Goal: Task Accomplishment & Management: Complete application form

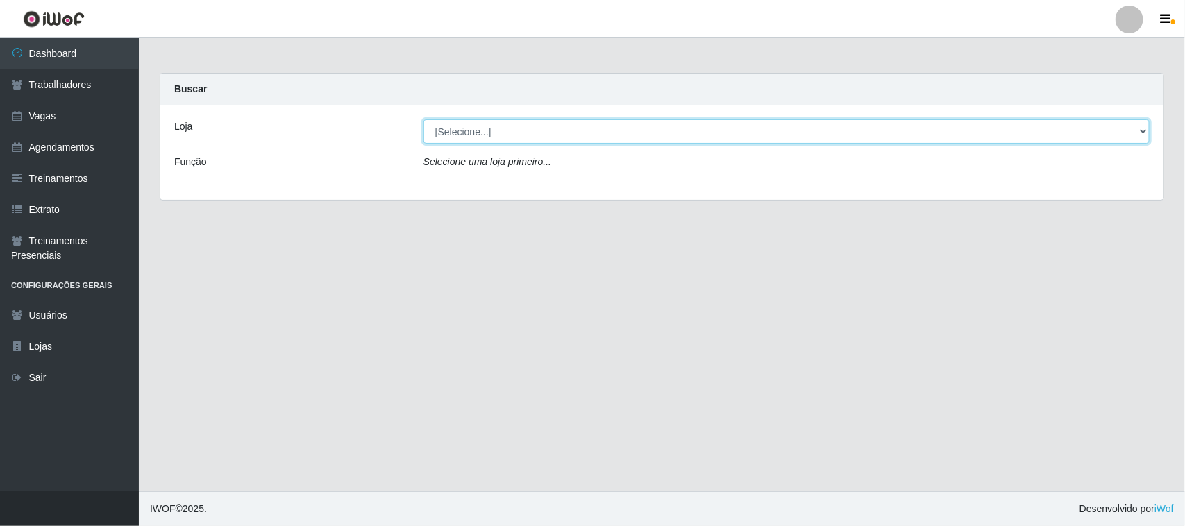
click at [1142, 130] on select "[Selecione...] Nordestão - [GEOGRAPHIC_DATA]" at bounding box center [786, 131] width 726 height 24
select select "420"
click at [423, 119] on select "[Selecione...] Nordestão - [GEOGRAPHIC_DATA]" at bounding box center [786, 131] width 726 height 24
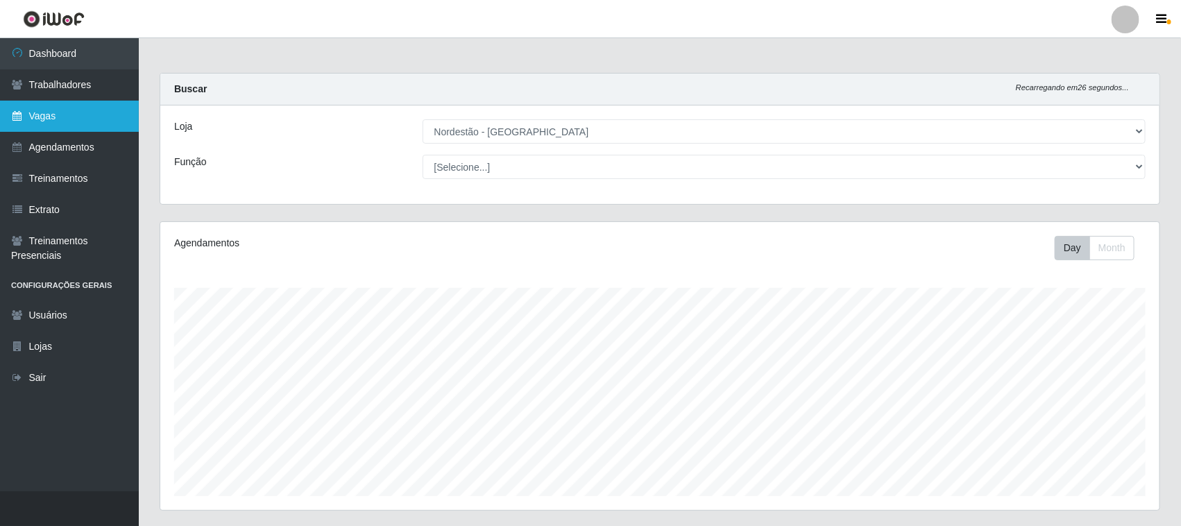
click at [39, 113] on link "Vagas" at bounding box center [69, 116] width 139 height 31
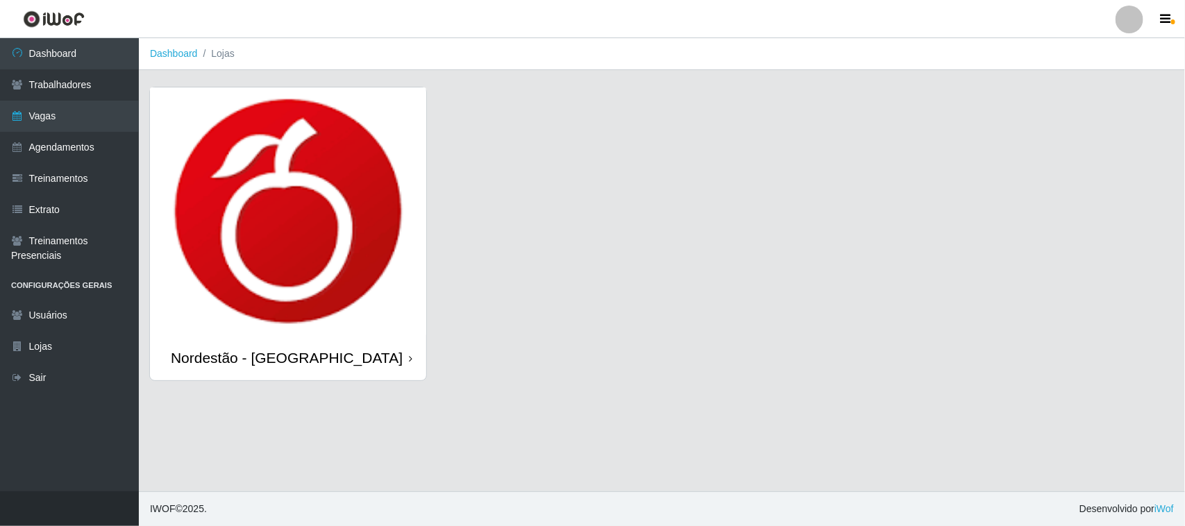
click at [410, 361] on icon at bounding box center [410, 359] width 3 height 10
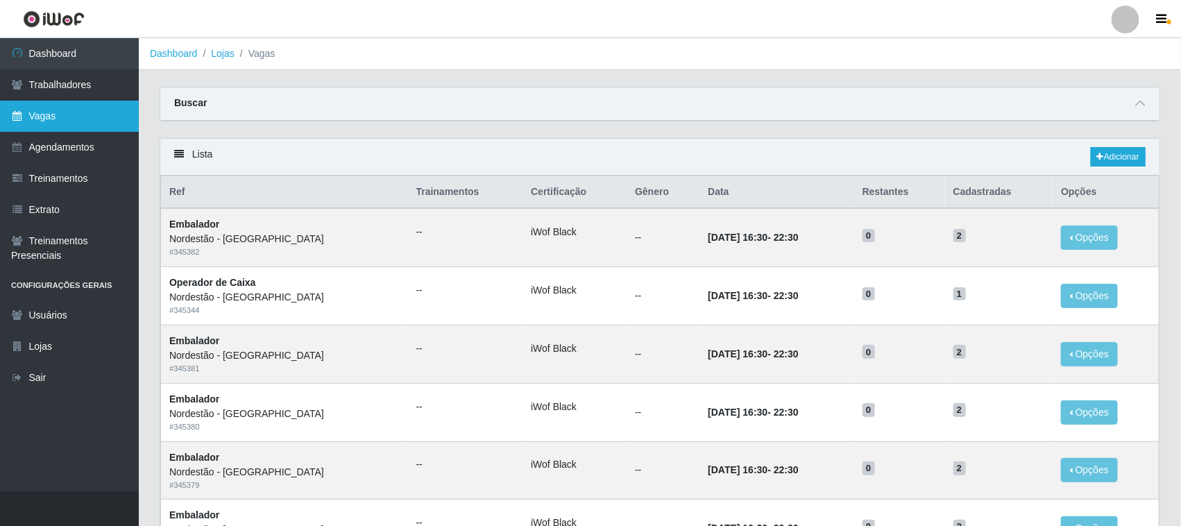
click at [60, 118] on link "Vagas" at bounding box center [69, 116] width 139 height 31
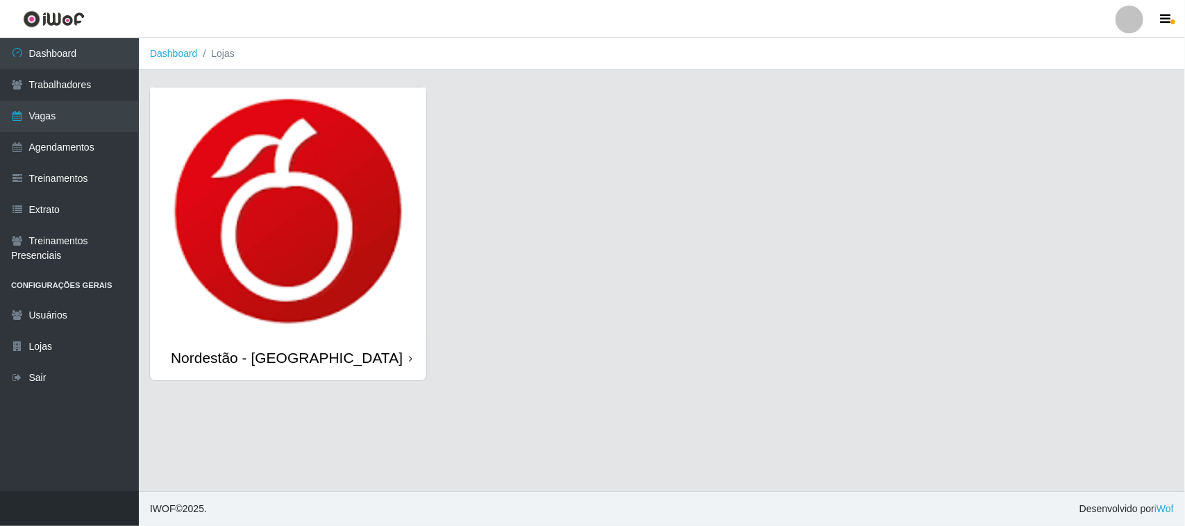
click at [407, 357] on div "Nordestão - [GEOGRAPHIC_DATA]" at bounding box center [288, 357] width 276 height 45
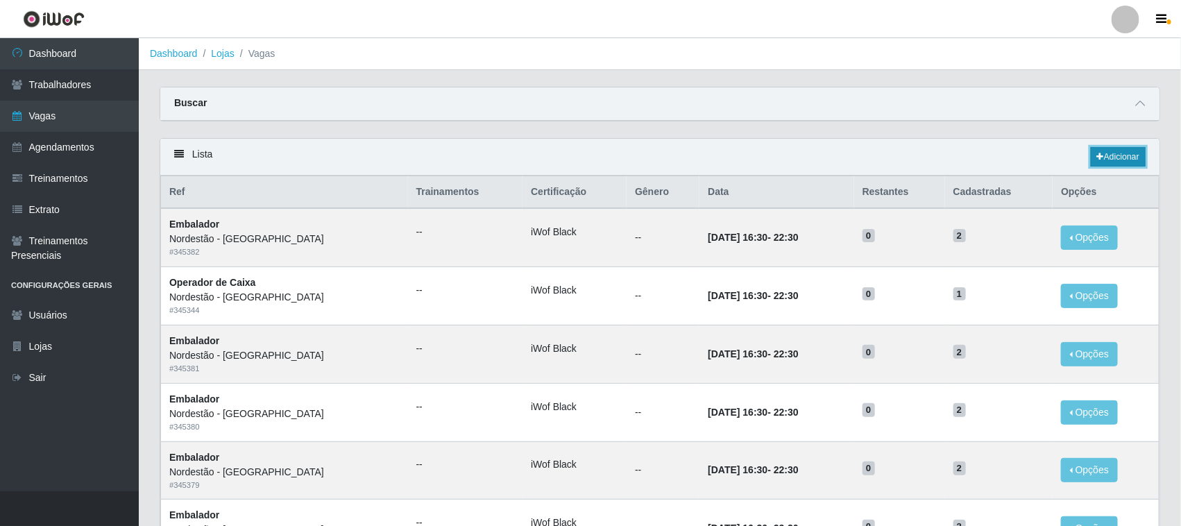
click at [1097, 155] on icon at bounding box center [1100, 157] width 7 height 8
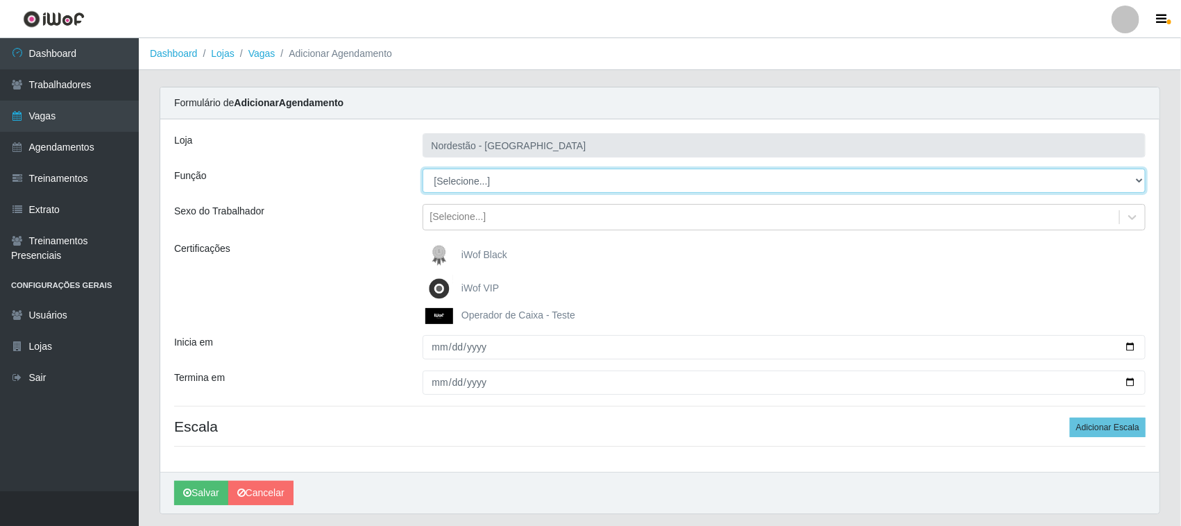
click at [1139, 176] on select "[Selecione...] Balconista de Padaria Balconista de Padaria + Balconista de Pada…" at bounding box center [785, 181] width 724 height 24
select select "117"
click at [423, 169] on select "[Selecione...] Balconista de Padaria Balconista de Padaria + Balconista de Pada…" at bounding box center [785, 181] width 724 height 24
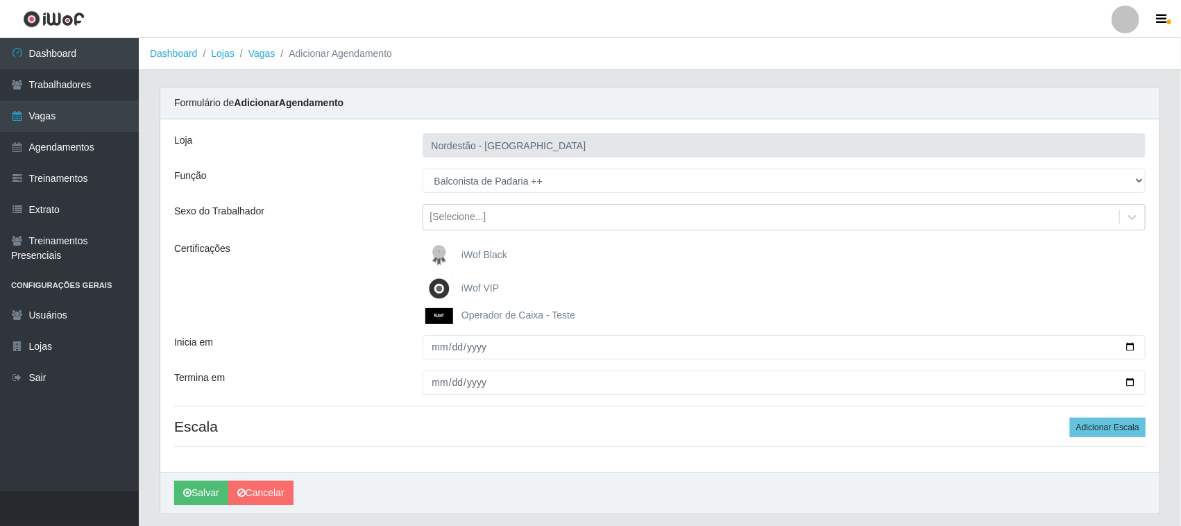
click at [502, 254] on span "iWof Black" at bounding box center [485, 254] width 46 height 11
click at [0, 0] on input "iWof Black" at bounding box center [0, 0] width 0 height 0
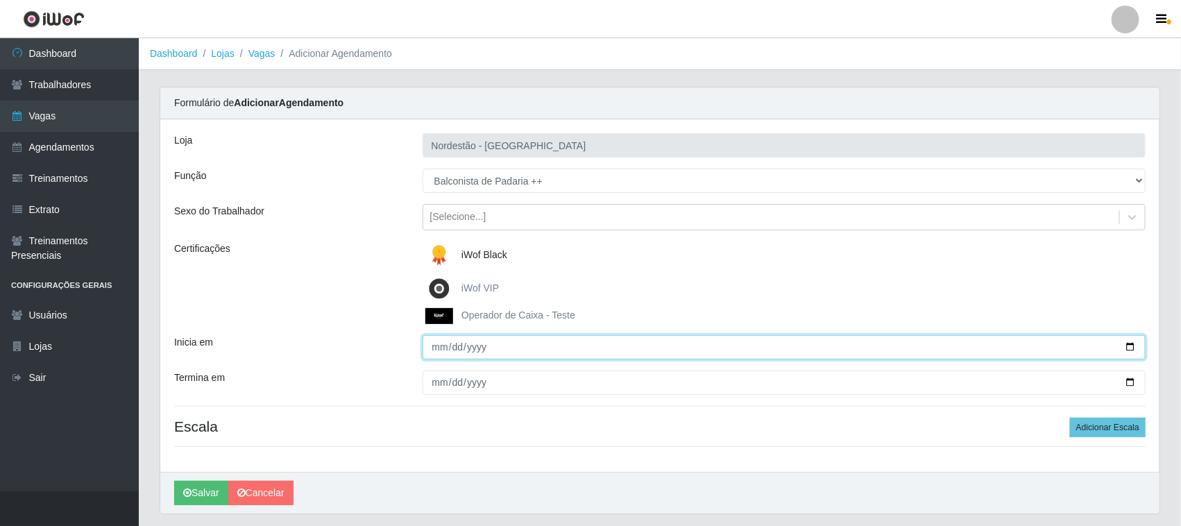
click at [1130, 344] on input "Inicia em" at bounding box center [785, 347] width 724 height 24
type input "2025-10-03"
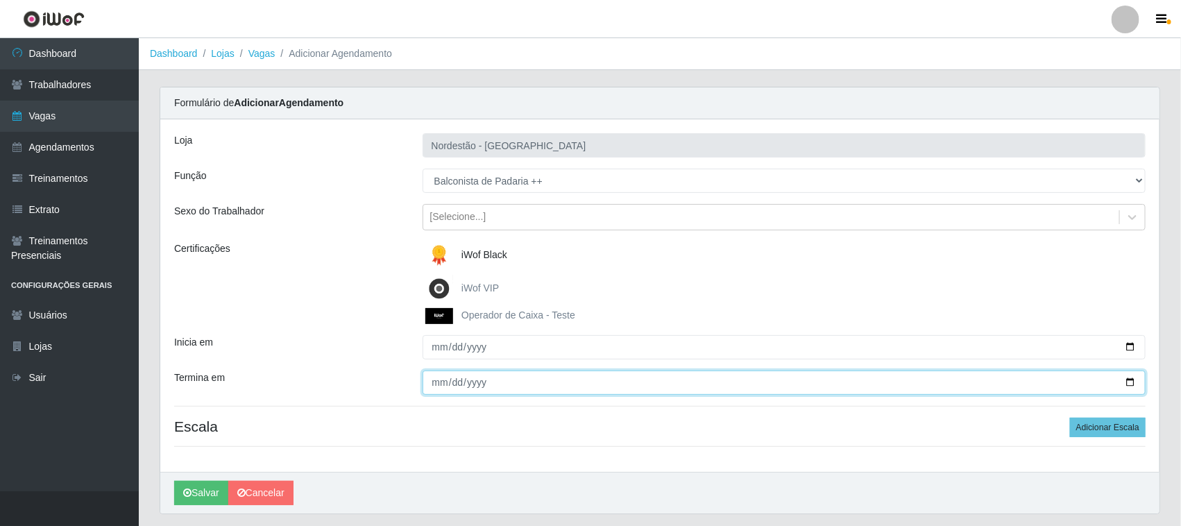
click at [1131, 380] on input "Termina em" at bounding box center [785, 383] width 724 height 24
type input "2025-10-03"
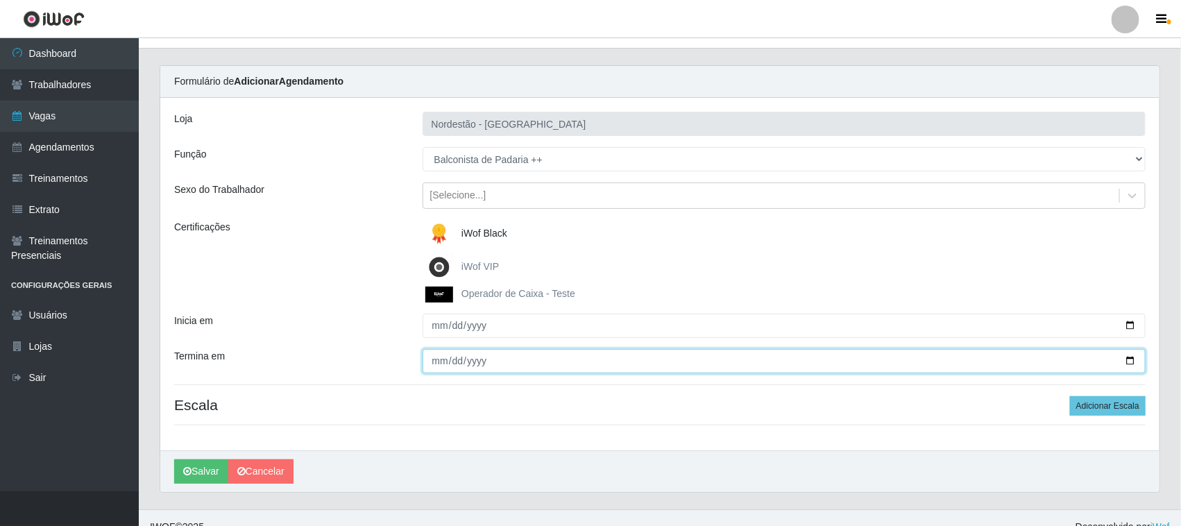
scroll to position [40, 0]
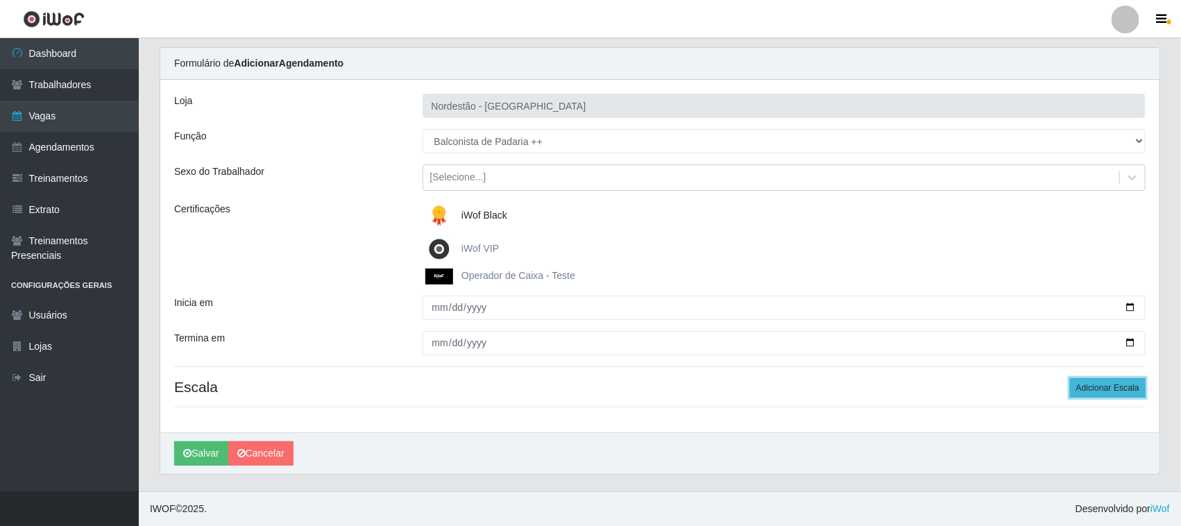
click at [1109, 383] on button "Adicionar Escala" at bounding box center [1108, 387] width 76 height 19
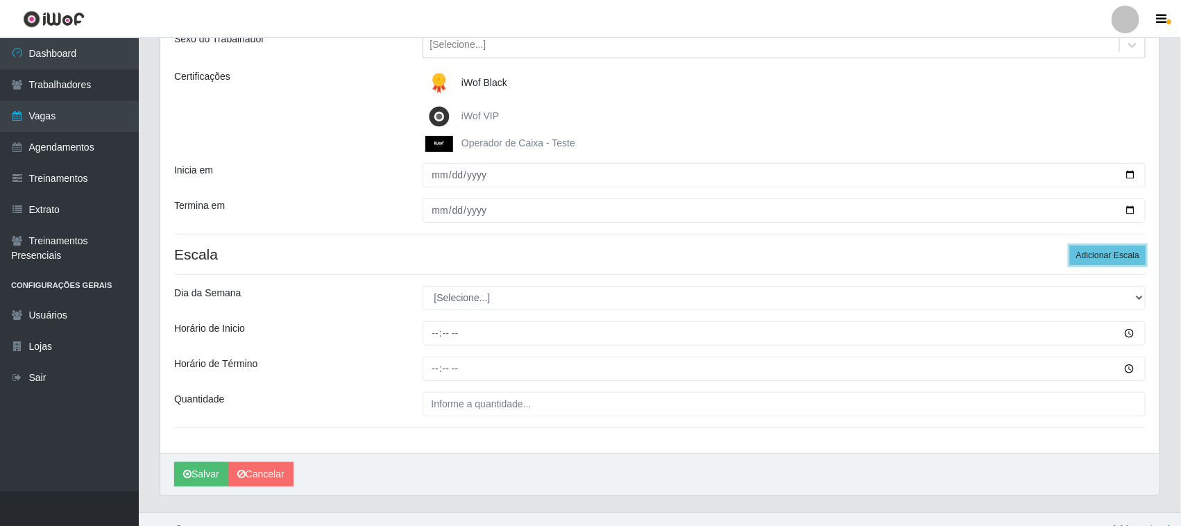
scroll to position [194, 0]
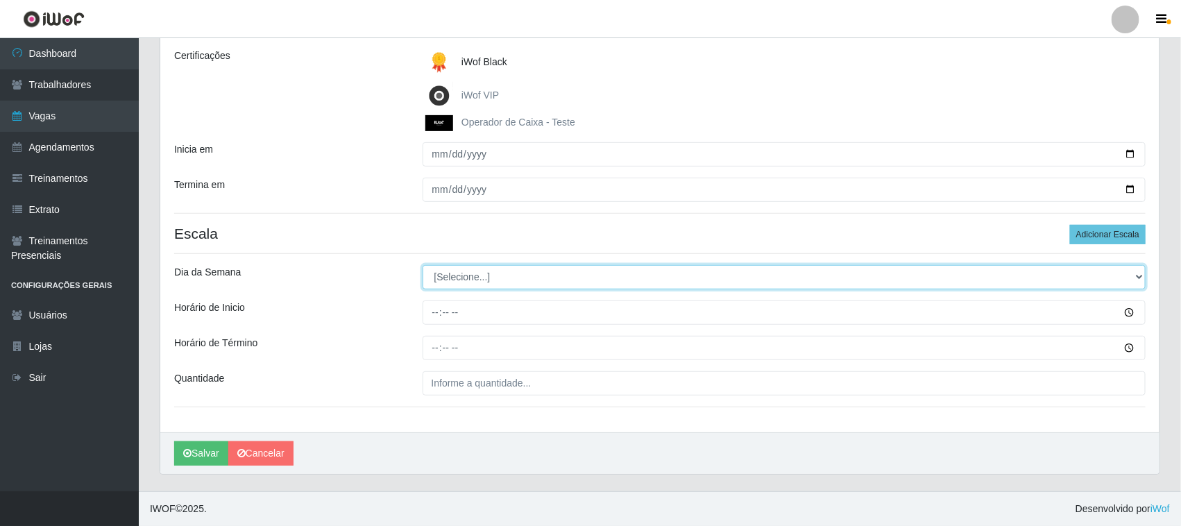
click at [1138, 276] on select "[Selecione...] Segunda Terça Quarta Quinta Sexta Sábado Domingo" at bounding box center [785, 277] width 724 height 24
select select "5"
click at [423, 265] on select "[Selecione...] Segunda Terça Quarta Quinta Sexta Sábado Domingo" at bounding box center [785, 277] width 724 height 24
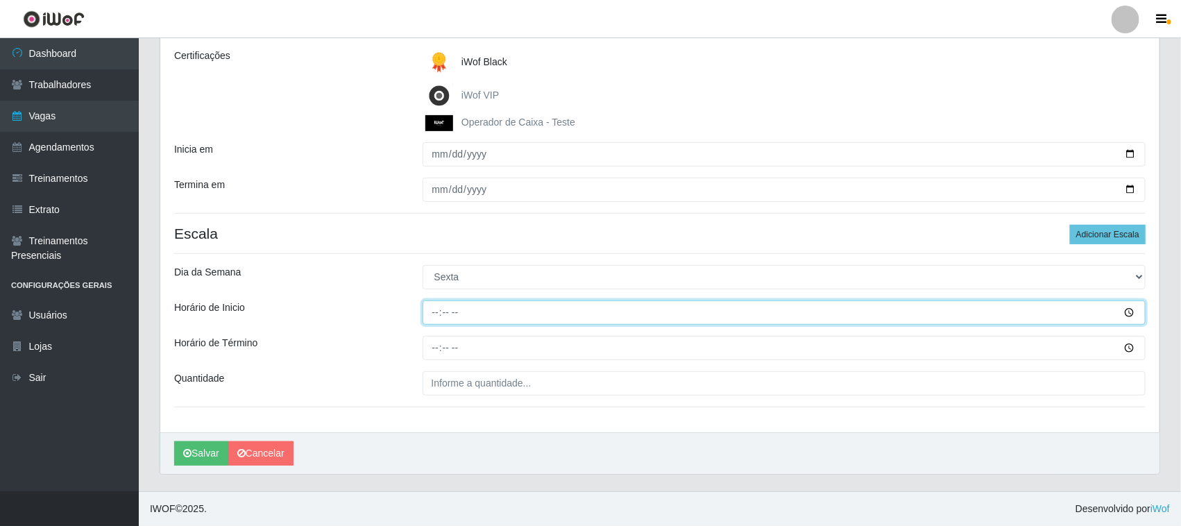
click at [434, 309] on input "Horário de Inicio" at bounding box center [785, 313] width 724 height 24
type input "15:00"
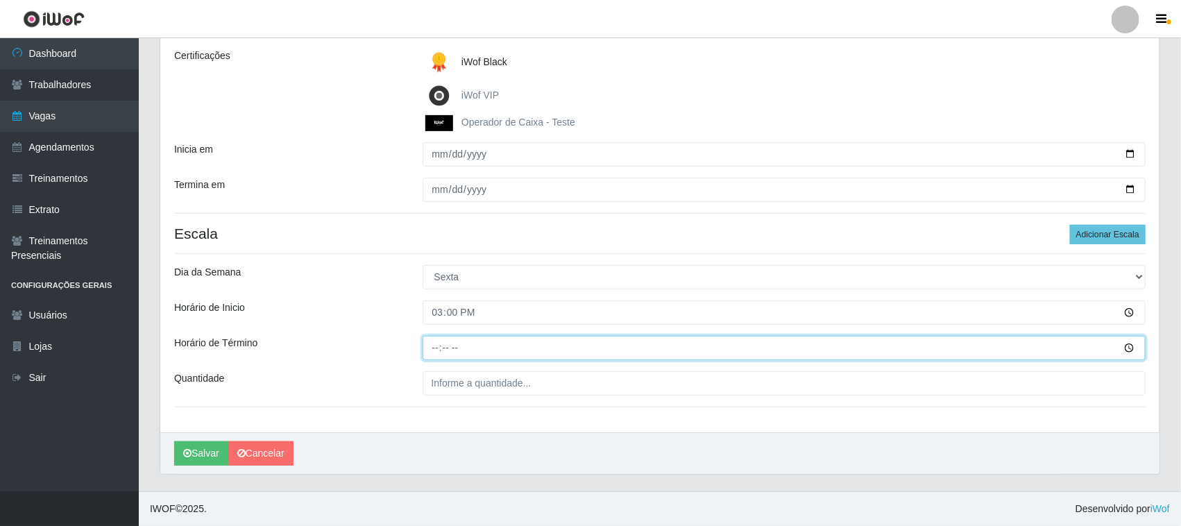
click at [435, 346] on input "Horário de Término" at bounding box center [785, 348] width 724 height 24
type input "21:00"
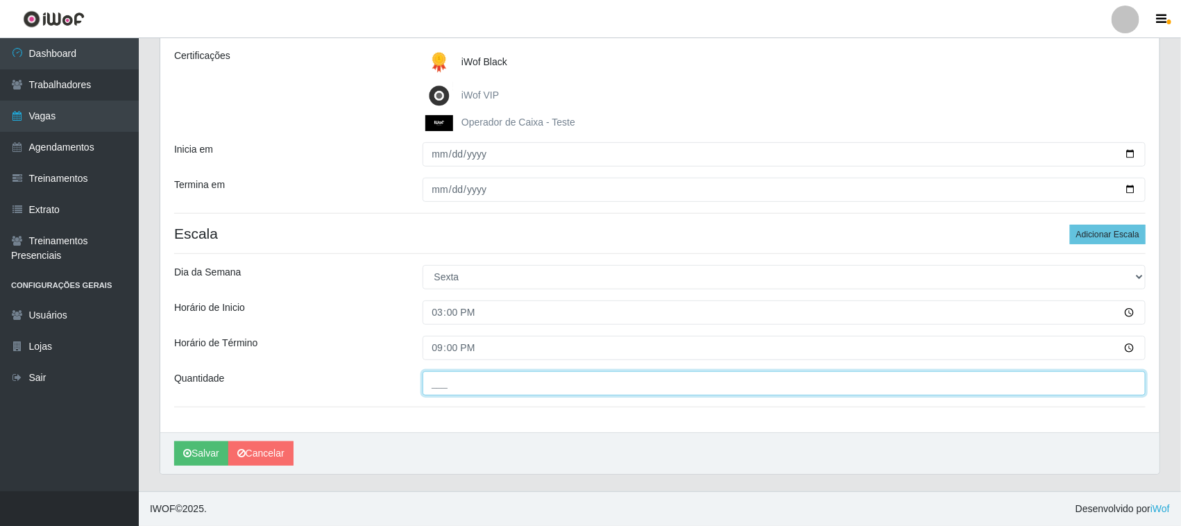
click at [512, 385] on input "___" at bounding box center [785, 383] width 724 height 24
type input "01_"
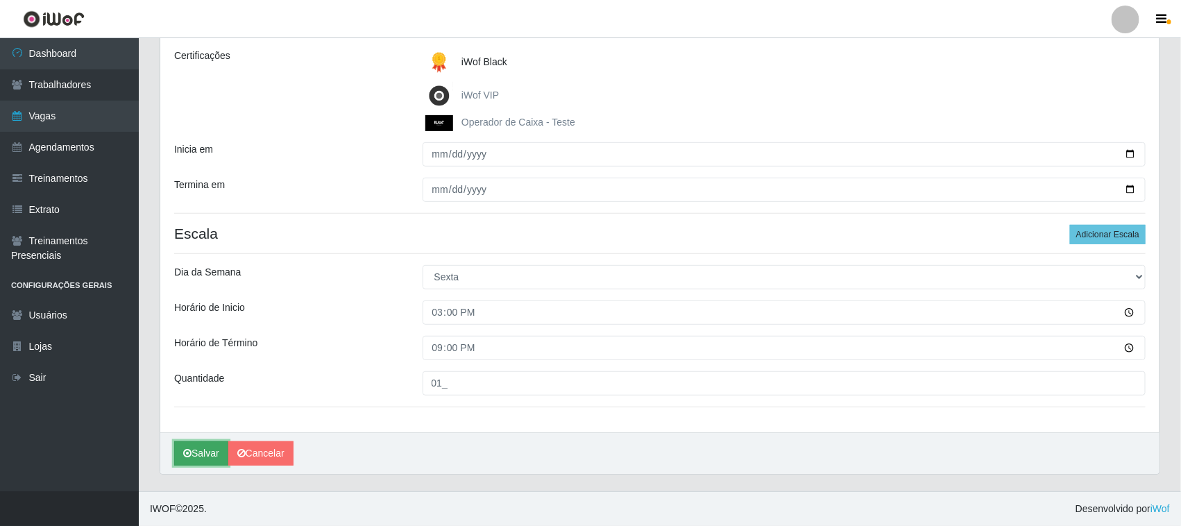
click at [205, 452] on button "Salvar" at bounding box center [201, 453] width 54 height 24
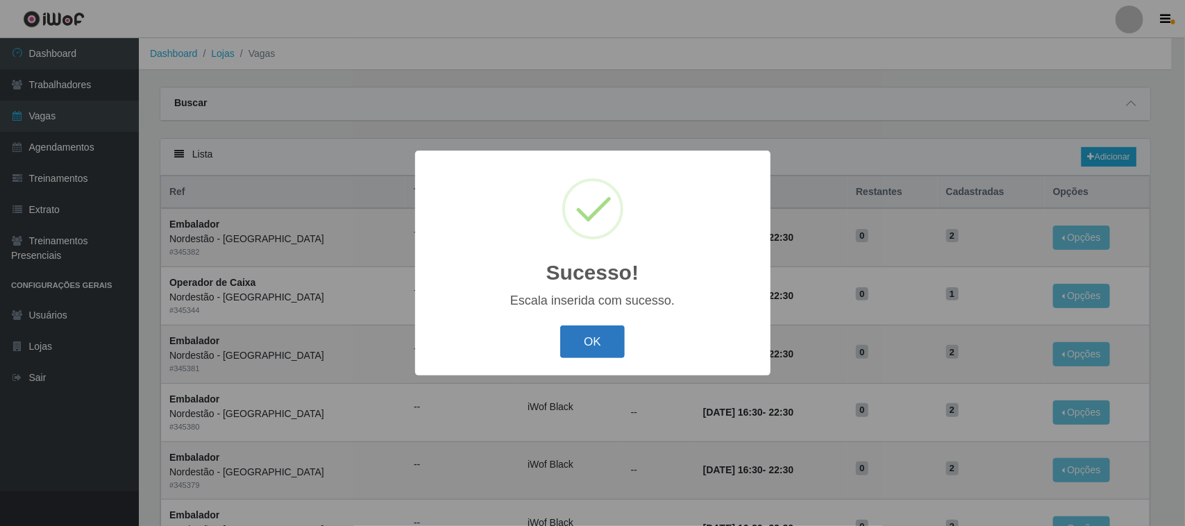
click at [589, 344] on button "OK" at bounding box center [592, 342] width 65 height 33
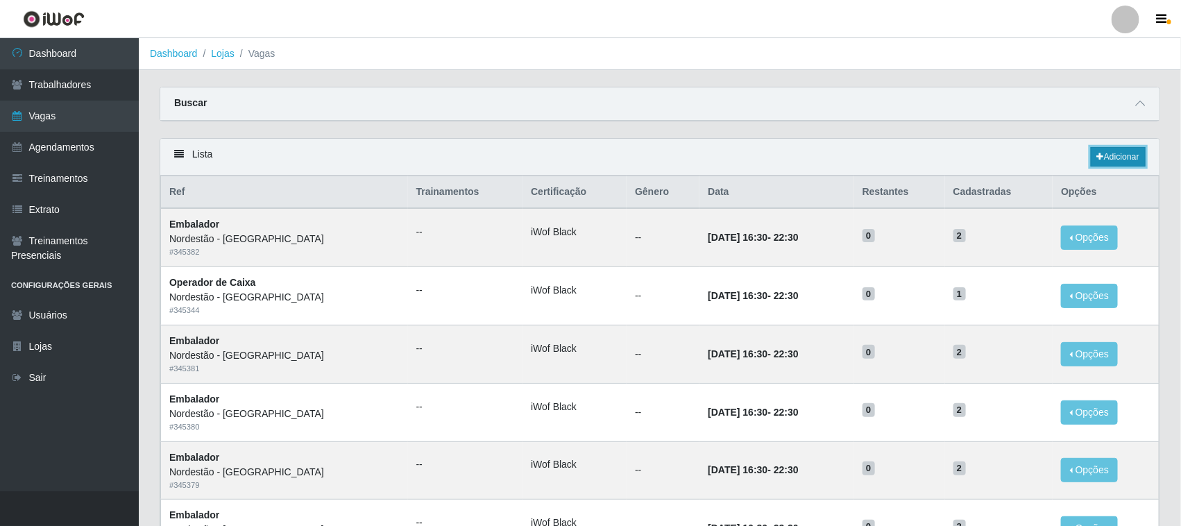
click at [1099, 155] on icon at bounding box center [1100, 157] width 7 height 8
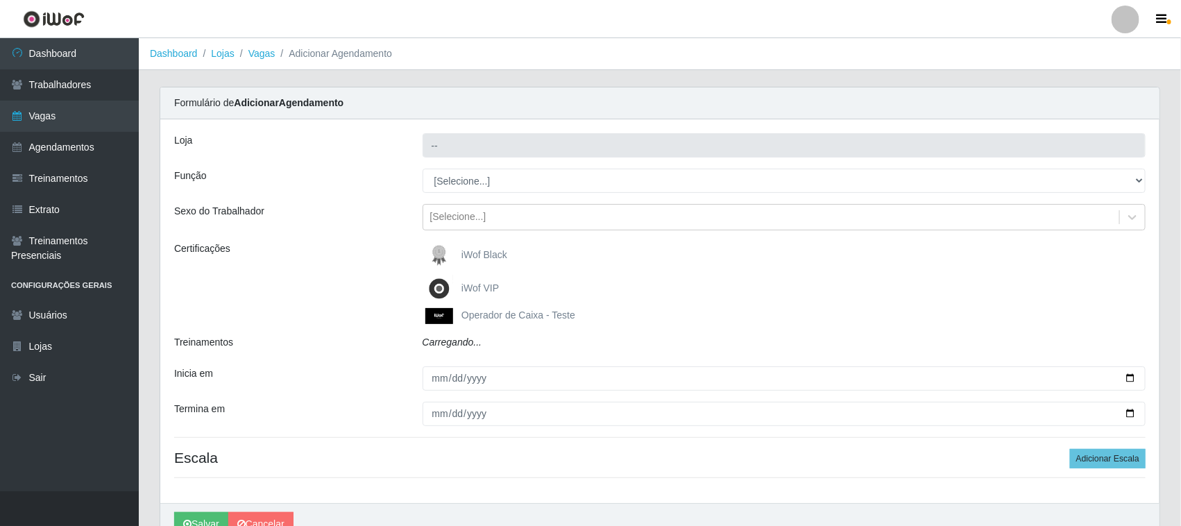
type input "Nordestão - [GEOGRAPHIC_DATA]"
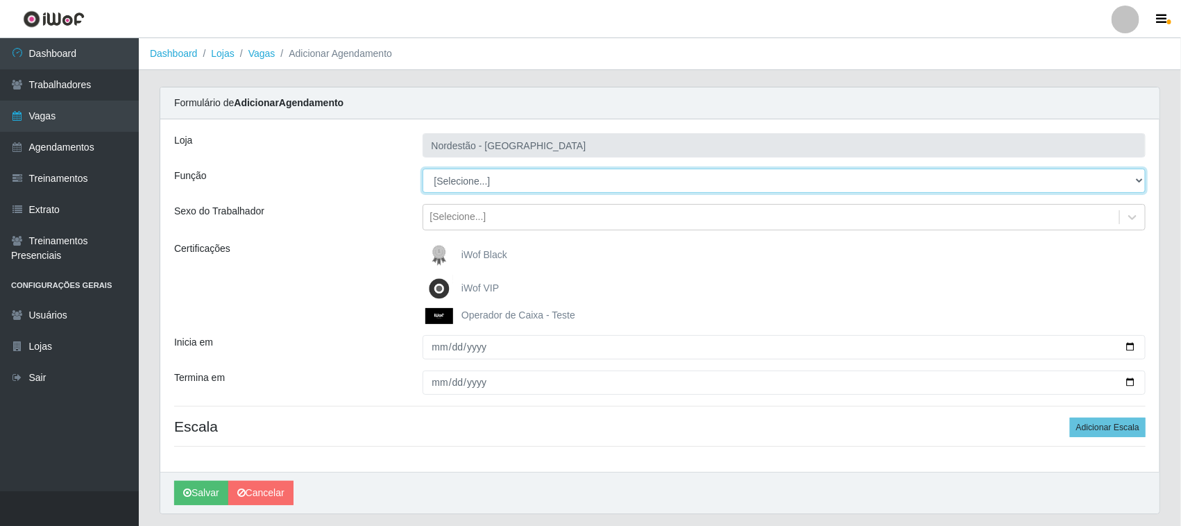
click at [1133, 179] on select "[Selecione...] Balconista de Padaria Balconista de Padaria + Balconista de Pada…" at bounding box center [785, 181] width 724 height 24
click at [1135, 178] on select "[Selecione...] Balconista de Padaria Balconista de Padaria + Balconista de Pada…" at bounding box center [785, 181] width 724 height 24
select select "116"
click at [423, 169] on select "[Selecione...] Balconista de Padaria Balconista de Padaria + Balconista de Pada…" at bounding box center [785, 181] width 724 height 24
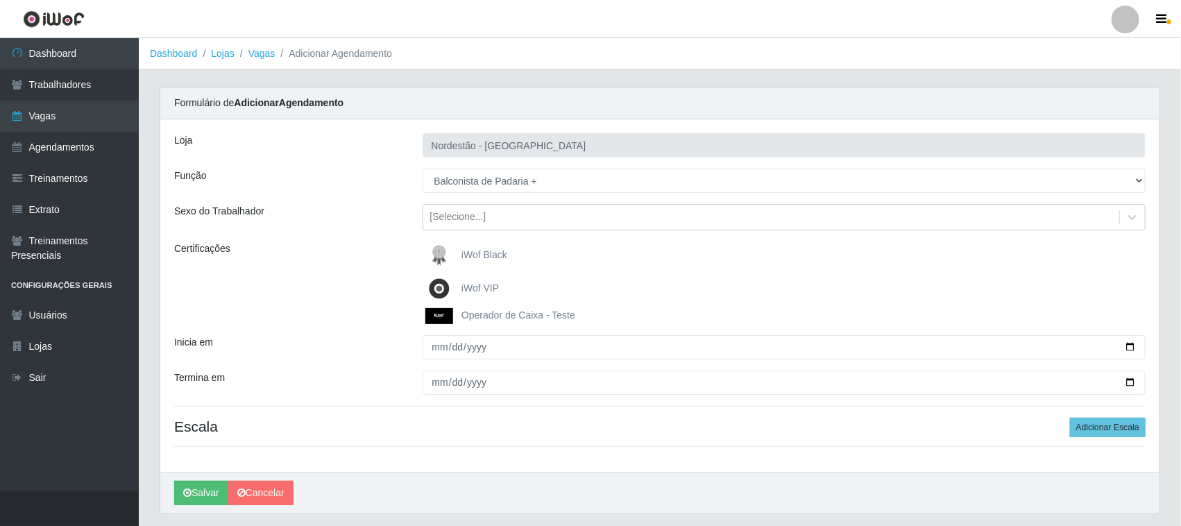
click at [476, 252] on span "iWof Black" at bounding box center [485, 254] width 46 height 11
click at [0, 0] on input "iWof Black" at bounding box center [0, 0] width 0 height 0
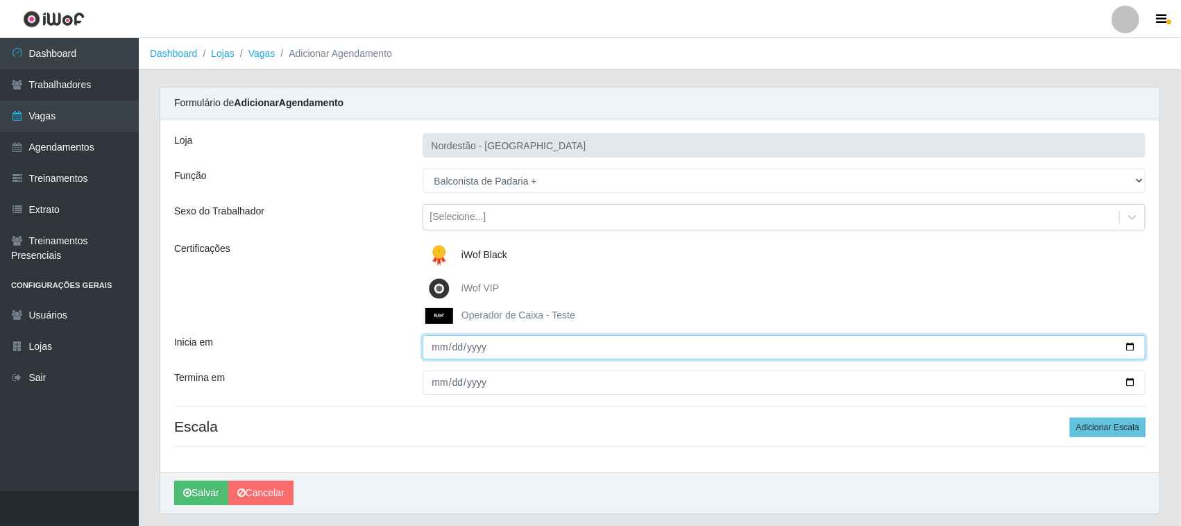
click at [1130, 348] on input "Inicia em" at bounding box center [785, 347] width 724 height 24
type input "2025-10-04"
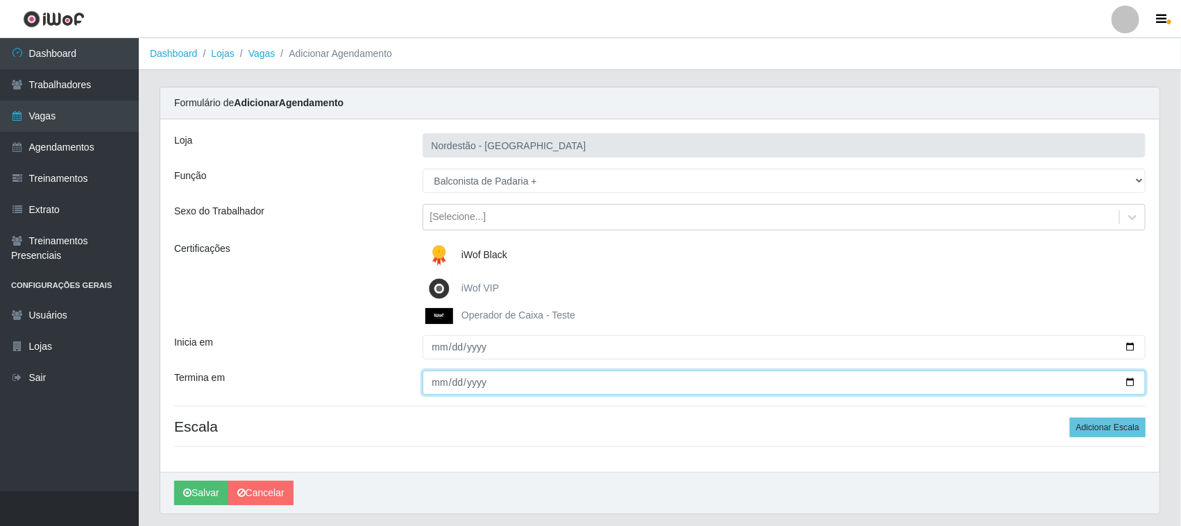
click at [1132, 382] on input "Termina em" at bounding box center [785, 383] width 724 height 24
type input "2025-10-04"
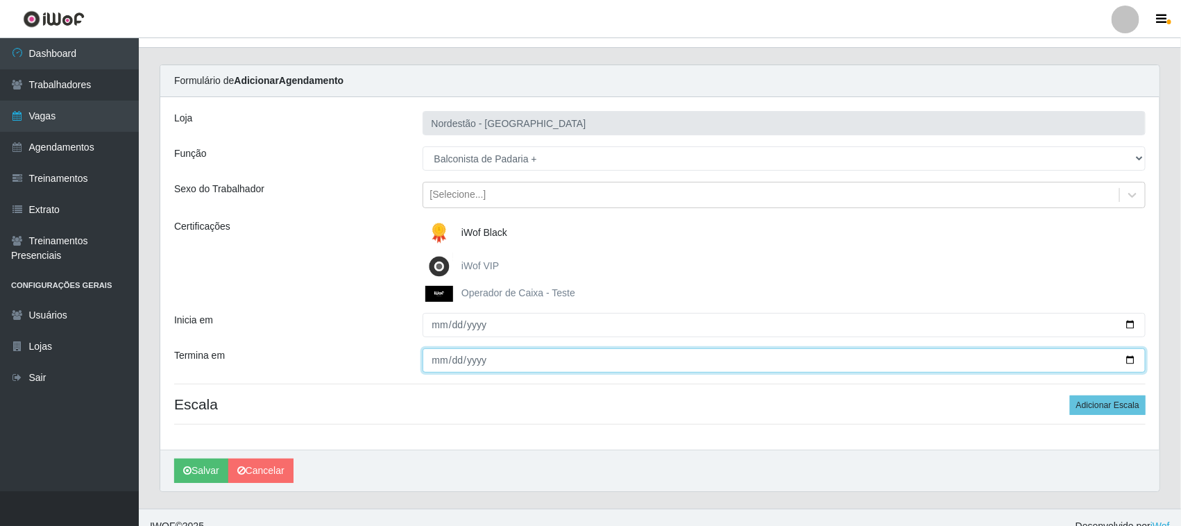
scroll to position [40, 0]
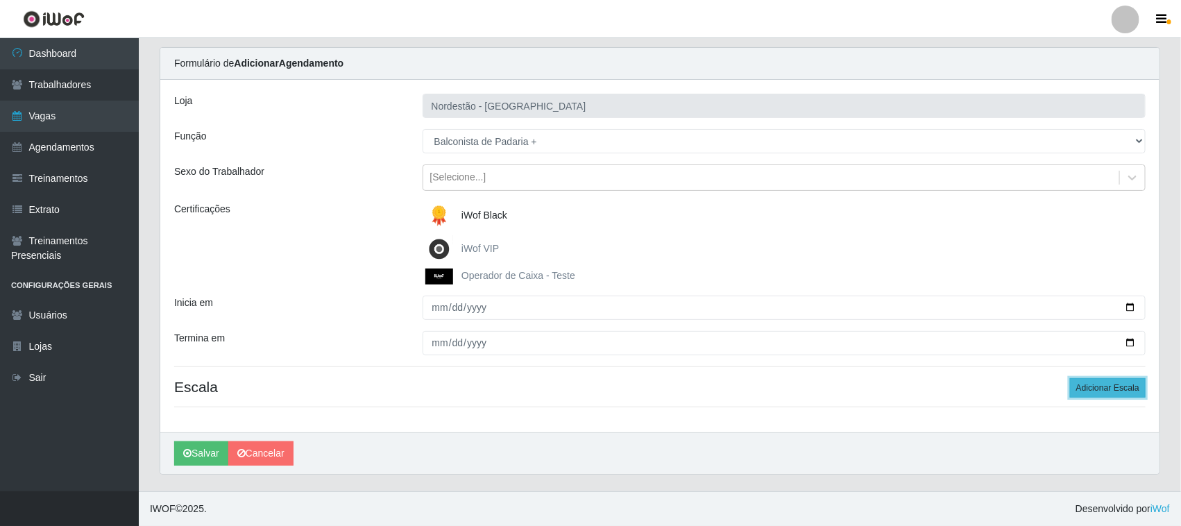
click at [1091, 391] on button "Adicionar Escala" at bounding box center [1108, 387] width 76 height 19
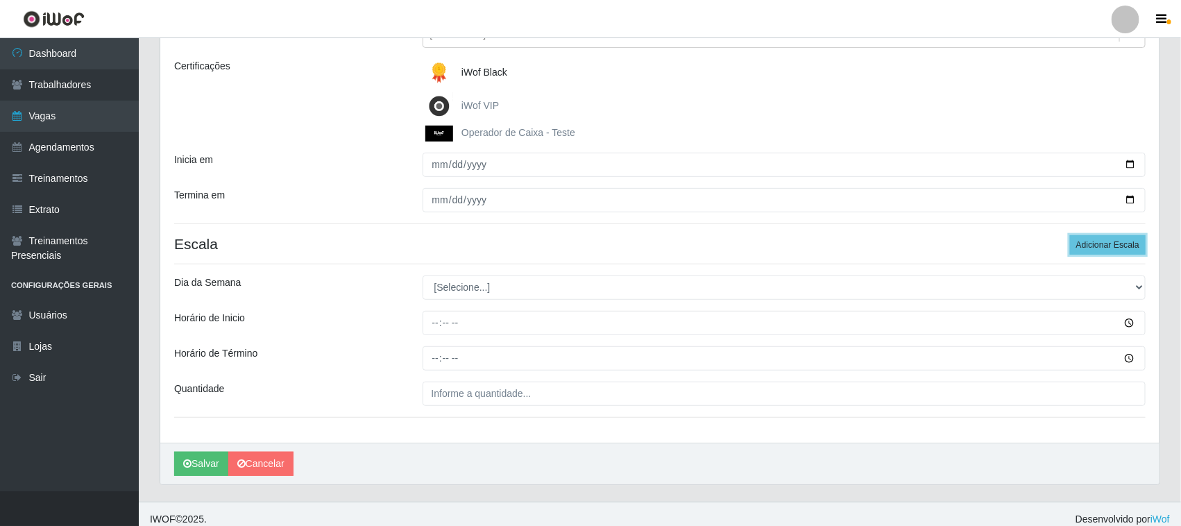
scroll to position [194, 0]
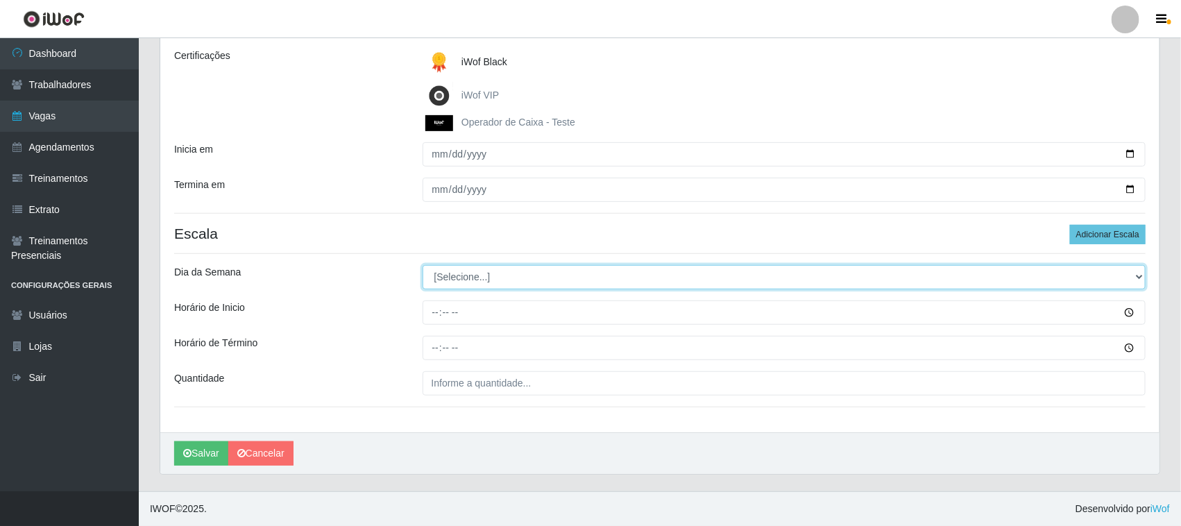
click at [1136, 275] on select "[Selecione...] Segunda Terça Quarta Quinta Sexta Sábado Domingo" at bounding box center [785, 277] width 724 height 24
select select "6"
click at [423, 265] on select "[Selecione...] Segunda Terça Quarta Quinta Sexta Sábado Domingo" at bounding box center [785, 277] width 724 height 24
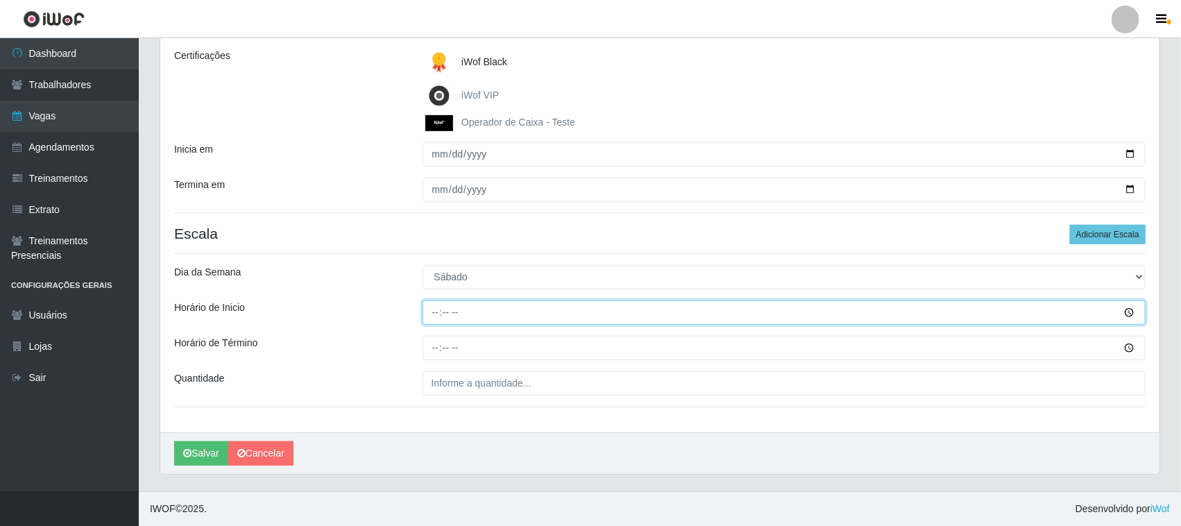
click at [432, 312] on input "Horário de Inicio" at bounding box center [785, 313] width 724 height 24
type input "08:00"
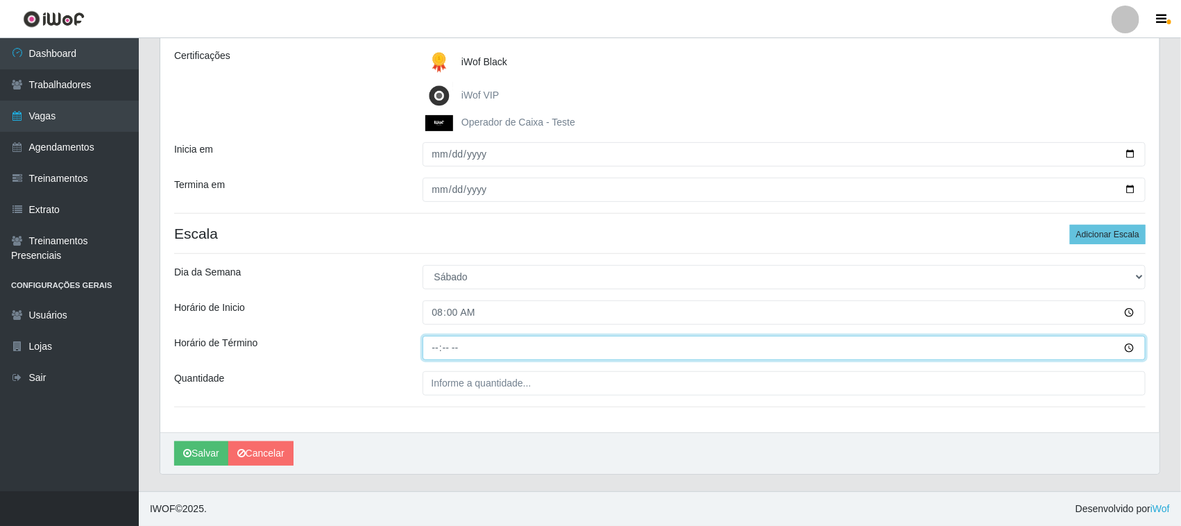
click at [435, 344] on input "Horário de Término" at bounding box center [785, 348] width 724 height 24
type input "14:00"
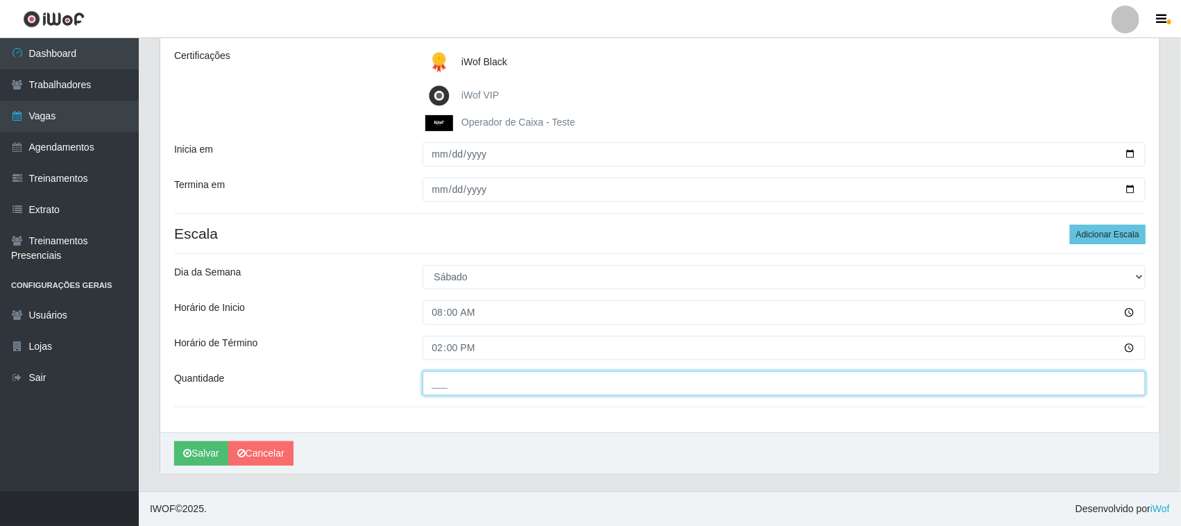
click at [1086, 377] on input "___" at bounding box center [785, 383] width 724 height 24
type input "01_"
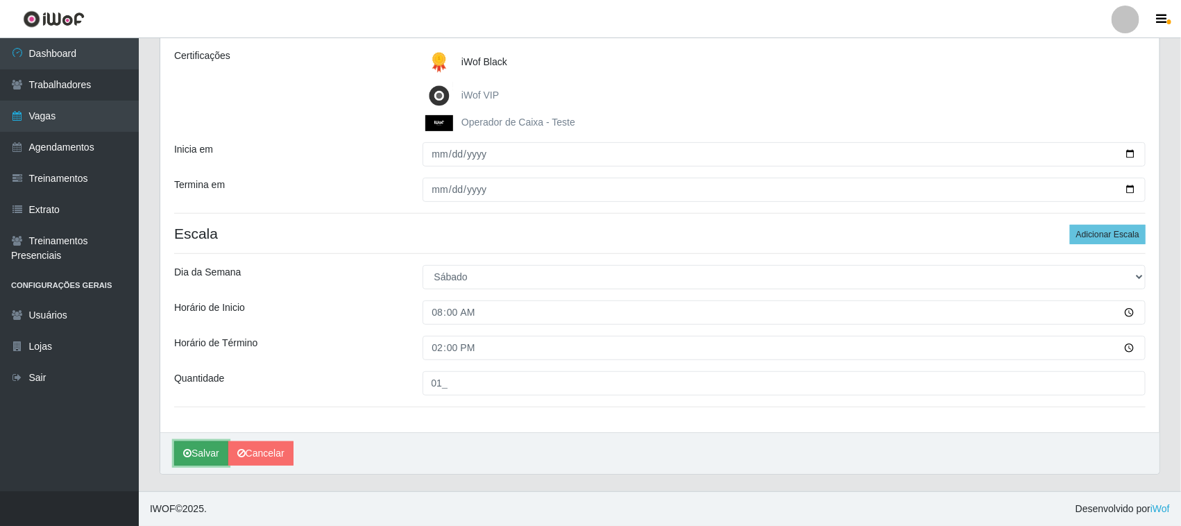
click at [200, 455] on button "Salvar" at bounding box center [201, 453] width 54 height 24
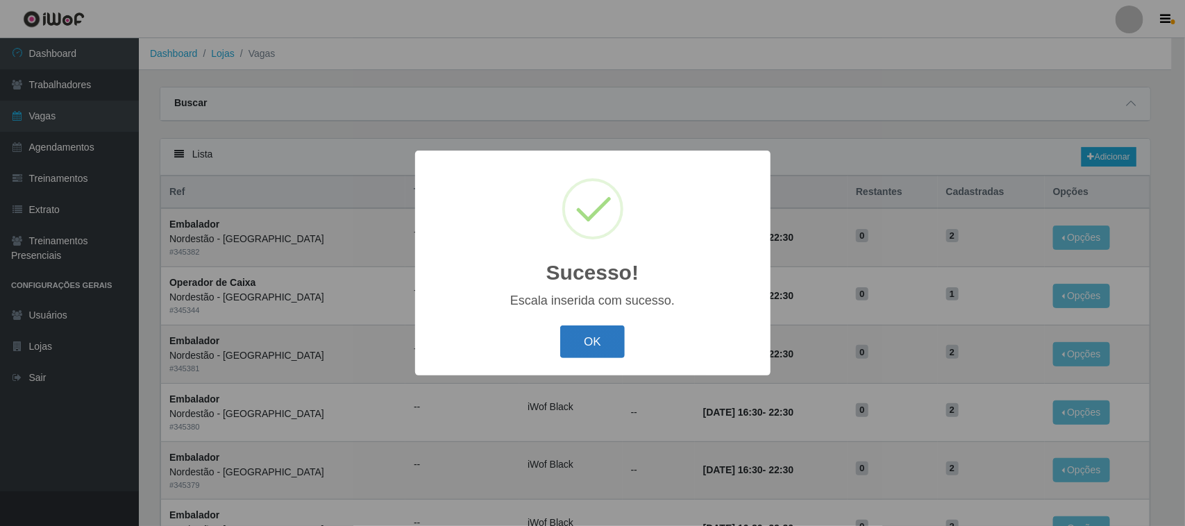
click at [597, 340] on button "OK" at bounding box center [592, 342] width 65 height 33
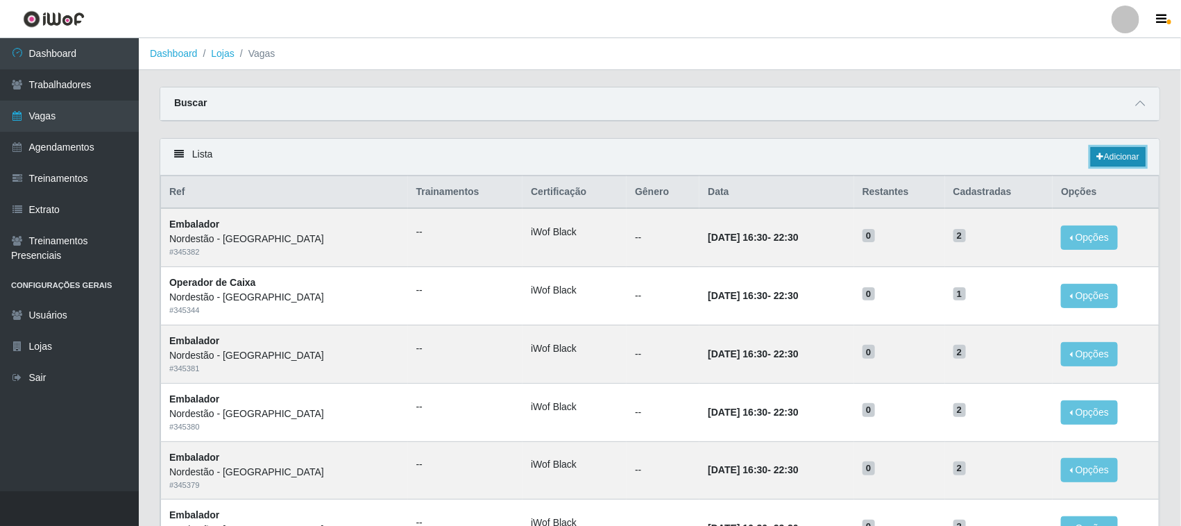
click at [1109, 160] on link "Adicionar" at bounding box center [1118, 156] width 55 height 19
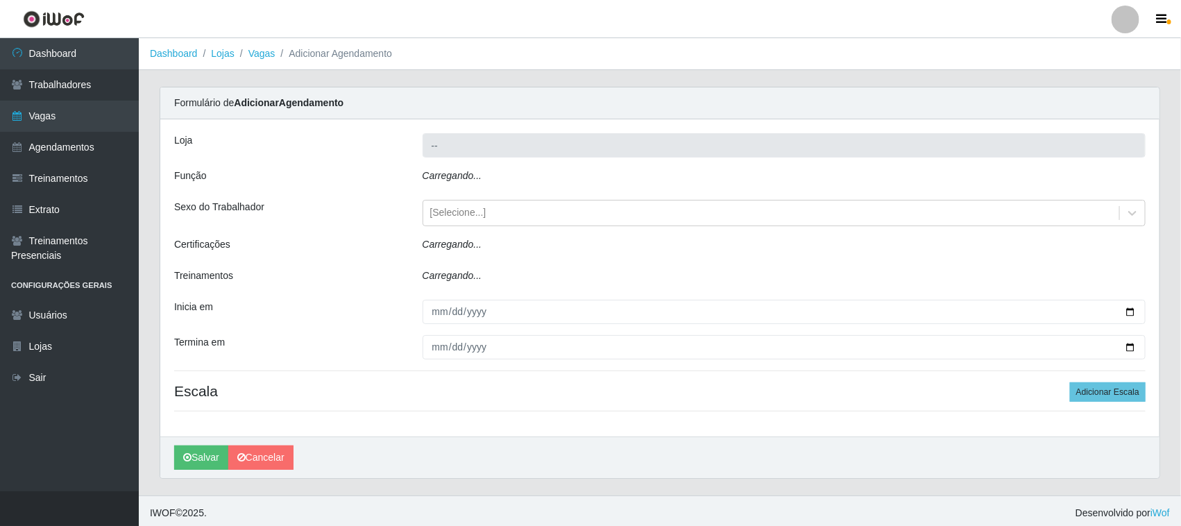
type input "Nordestão - [GEOGRAPHIC_DATA]"
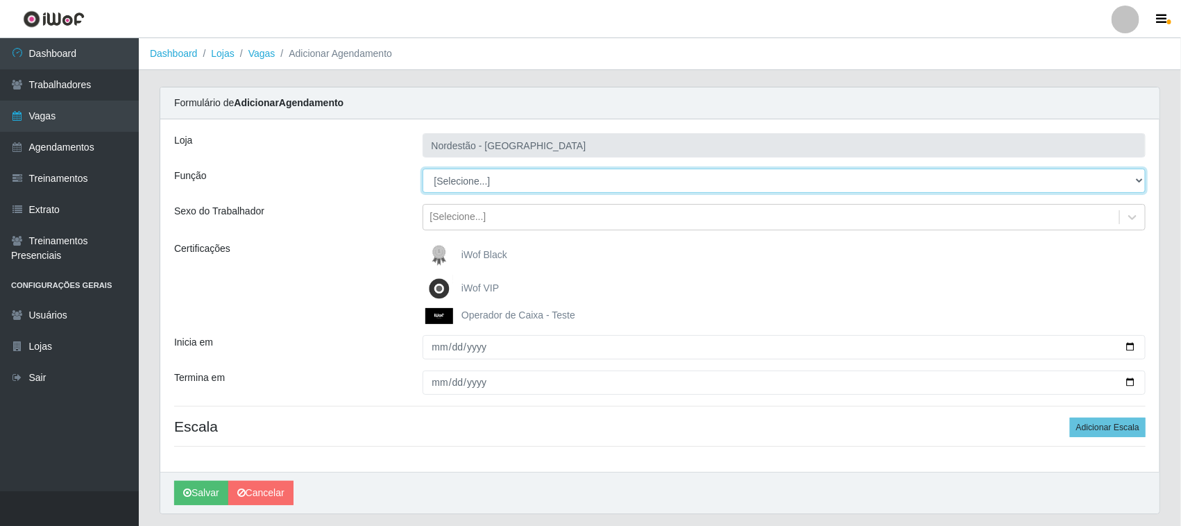
click at [1136, 180] on select "[Selecione...] Balconista de Padaria Balconista de Padaria + Balconista de Pada…" at bounding box center [785, 181] width 724 height 24
select select "73"
click at [423, 169] on select "[Selecione...] Balconista de Padaria Balconista de Padaria + Balconista de Pada…" at bounding box center [785, 181] width 724 height 24
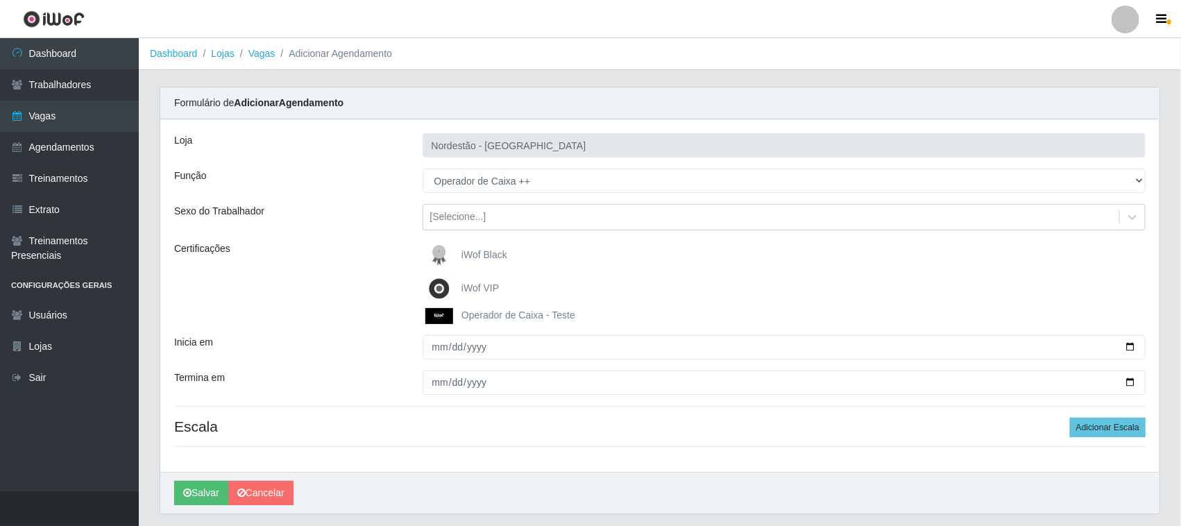
click at [491, 255] on span "iWof Black" at bounding box center [485, 254] width 46 height 11
click at [0, 0] on input "iWof Black" at bounding box center [0, 0] width 0 height 0
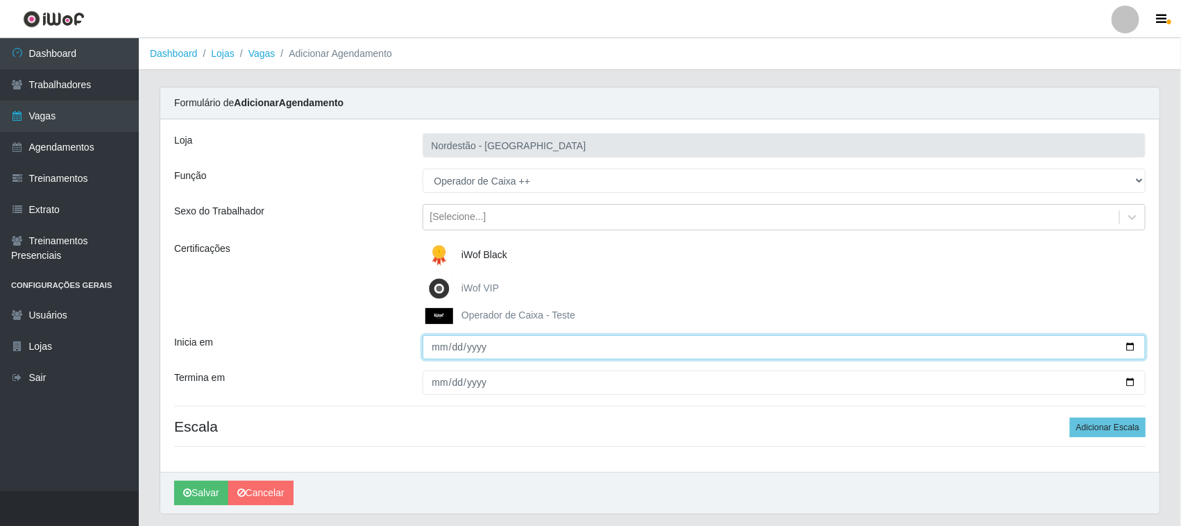
click at [1133, 348] on input "Inicia em" at bounding box center [785, 347] width 724 height 24
type input "2025-10-03"
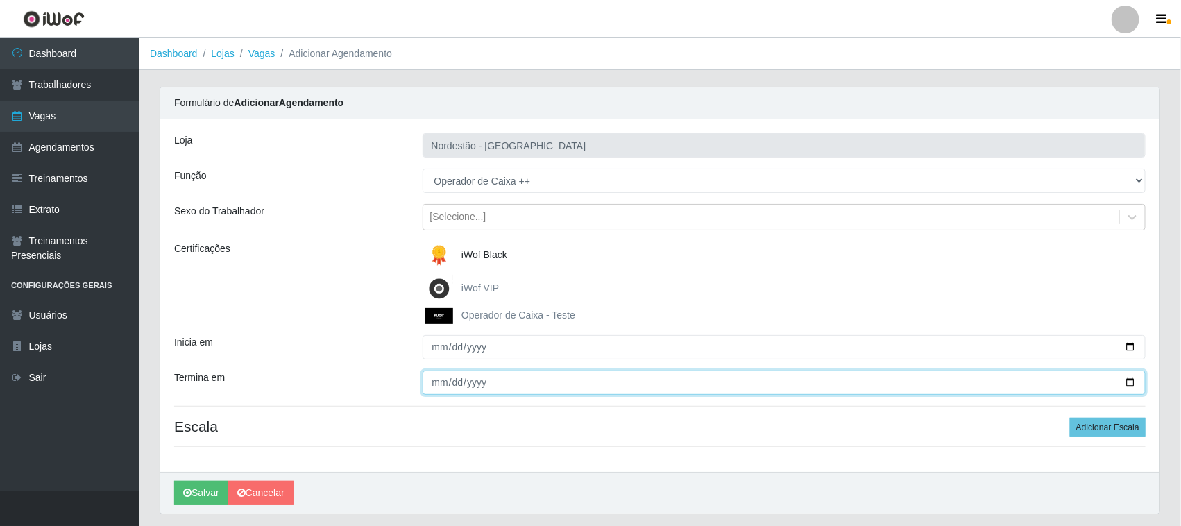
click at [1130, 380] on input "Termina em" at bounding box center [785, 383] width 724 height 24
type input "2025-10-03"
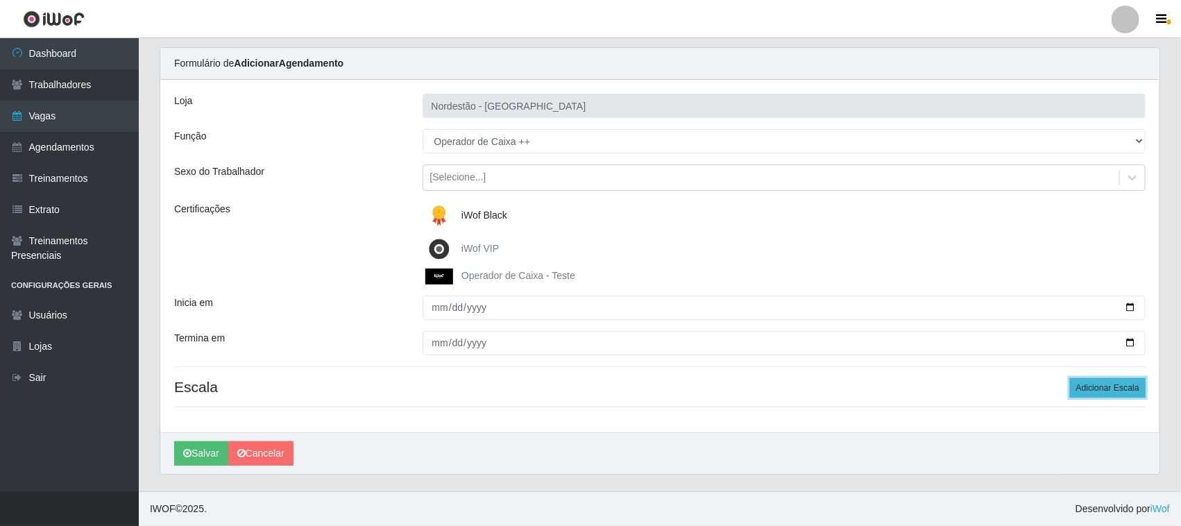
click at [1090, 385] on button "Adicionar Escala" at bounding box center [1108, 387] width 76 height 19
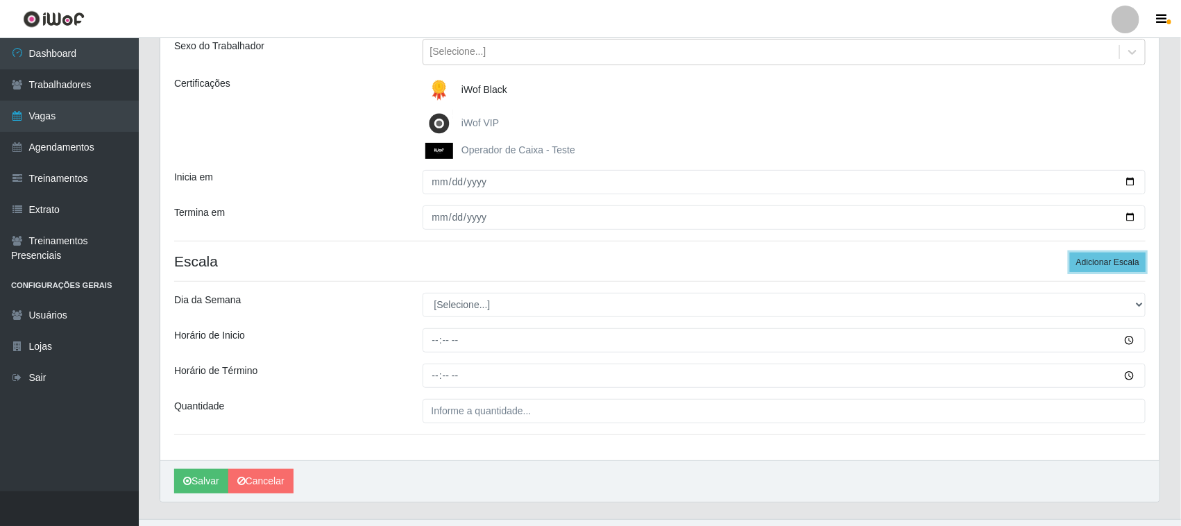
scroll to position [194, 0]
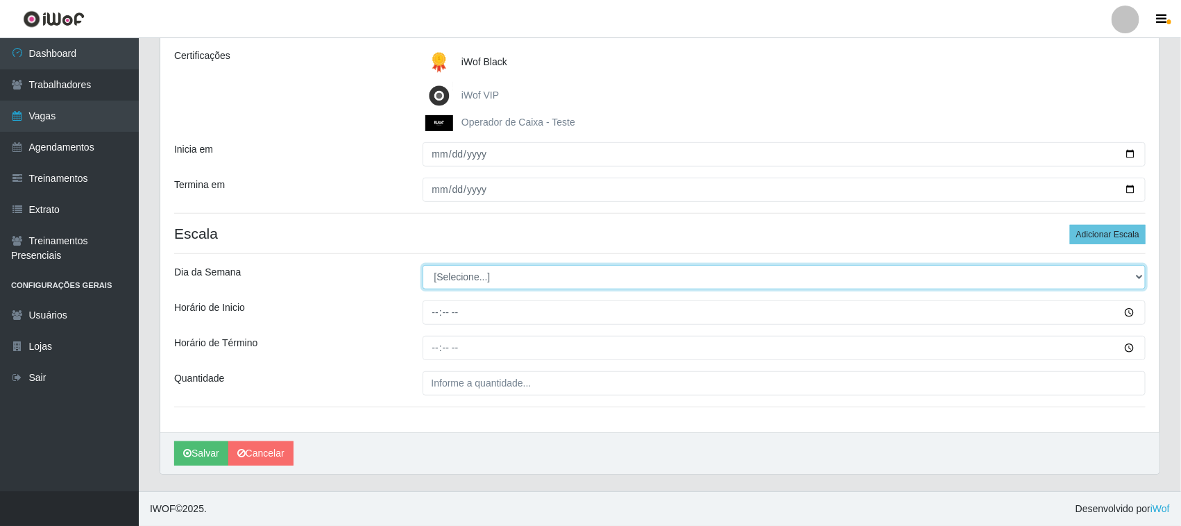
click at [1136, 275] on select "[Selecione...] Segunda Terça Quarta Quinta Sexta Sábado Domingo" at bounding box center [785, 277] width 724 height 24
select select "5"
click at [423, 265] on select "[Selecione...] Segunda Terça Quarta Quinta Sexta Sábado Domingo" at bounding box center [785, 277] width 724 height 24
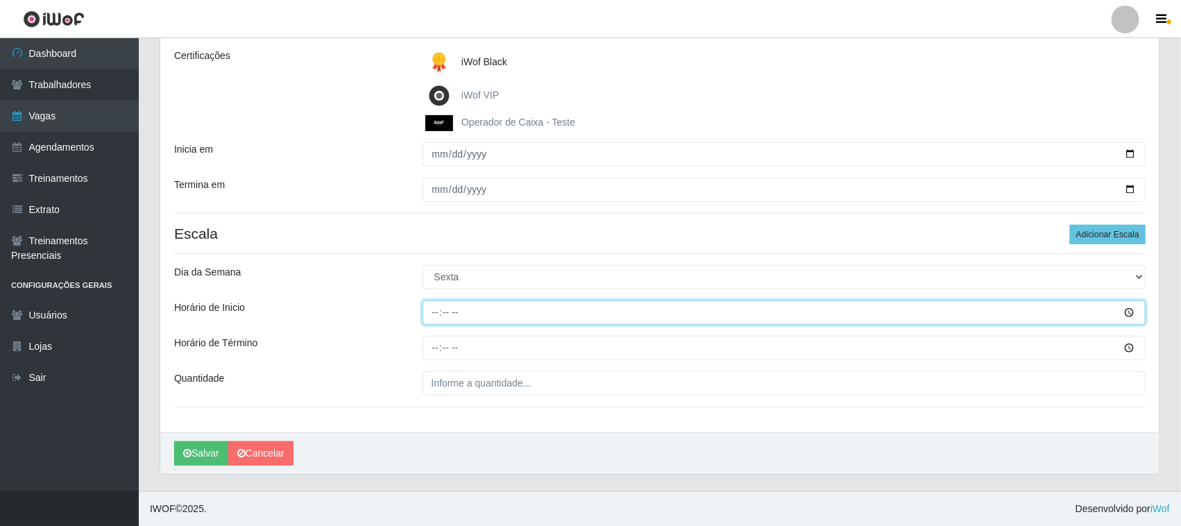
click at [432, 313] on input "Horário de Inicio" at bounding box center [785, 313] width 724 height 24
type input "15:00"
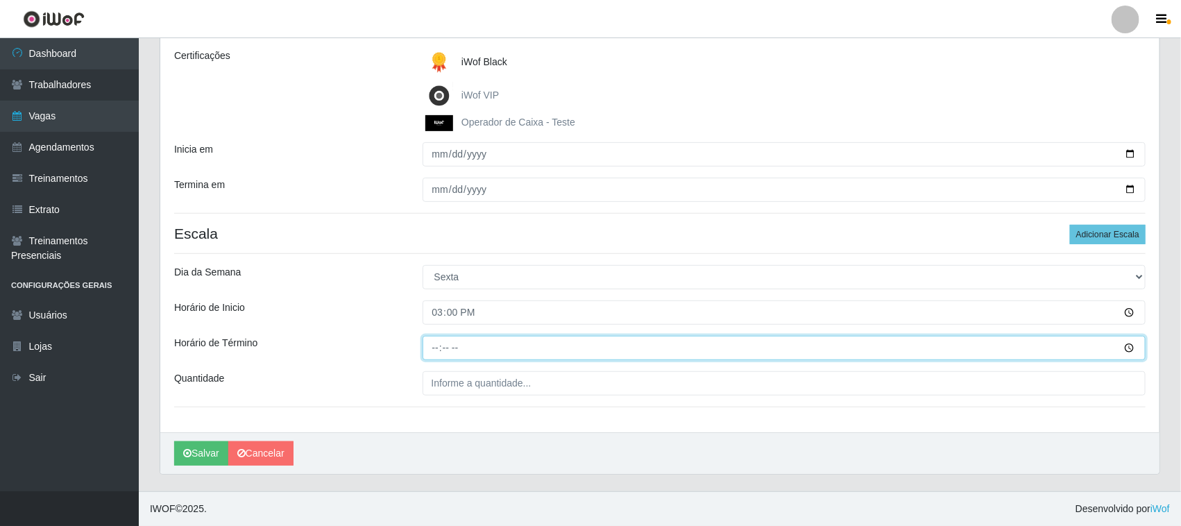
click at [435, 346] on input "Horário de Término" at bounding box center [785, 348] width 724 height 24
type input "21:00"
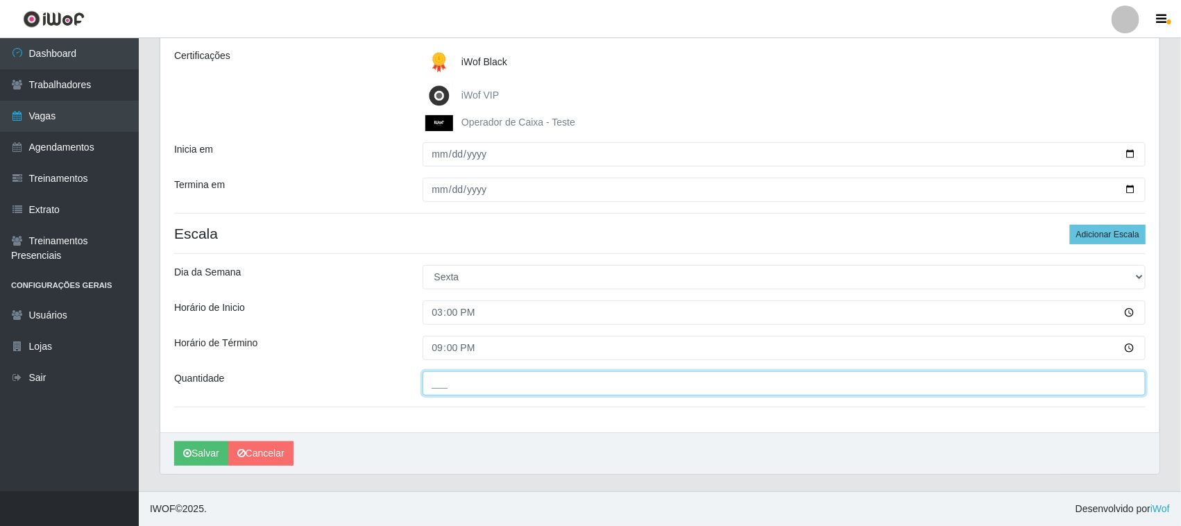
click at [546, 382] on input "___" at bounding box center [785, 383] width 724 height 24
type input "01_"
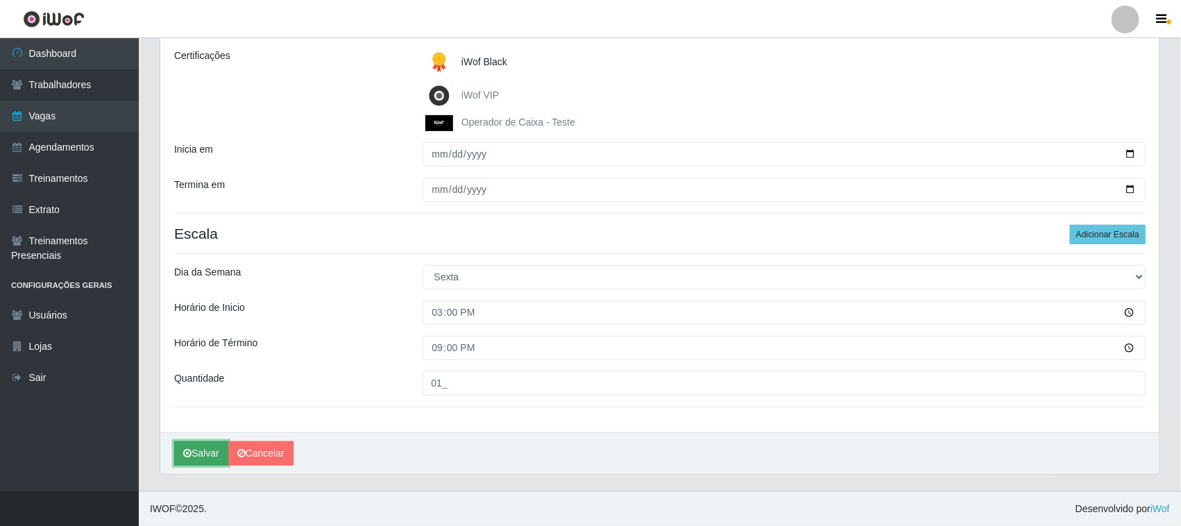
click at [195, 455] on button "Salvar" at bounding box center [201, 453] width 54 height 24
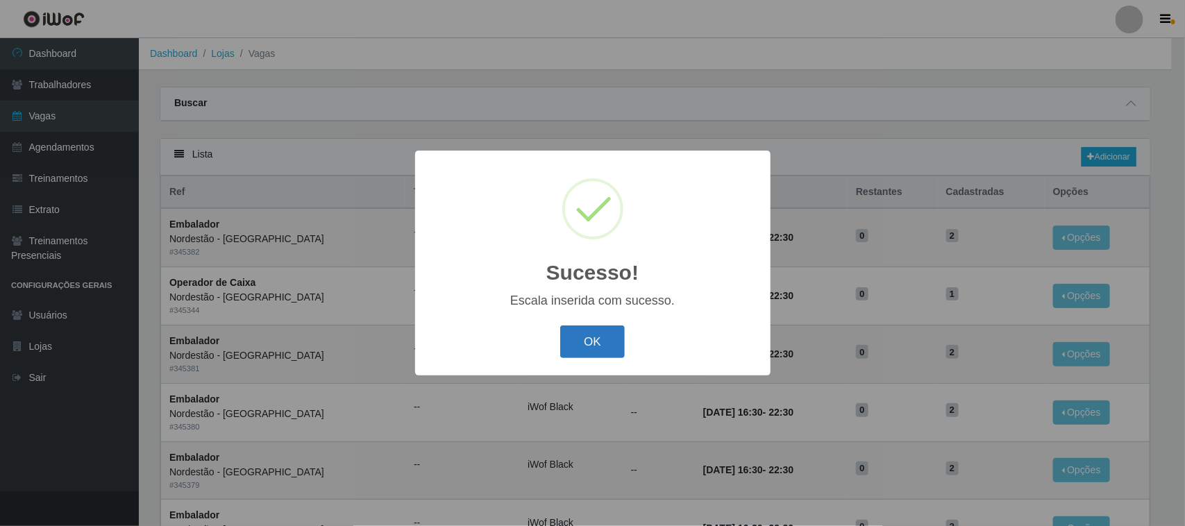
click at [593, 344] on button "OK" at bounding box center [592, 342] width 65 height 33
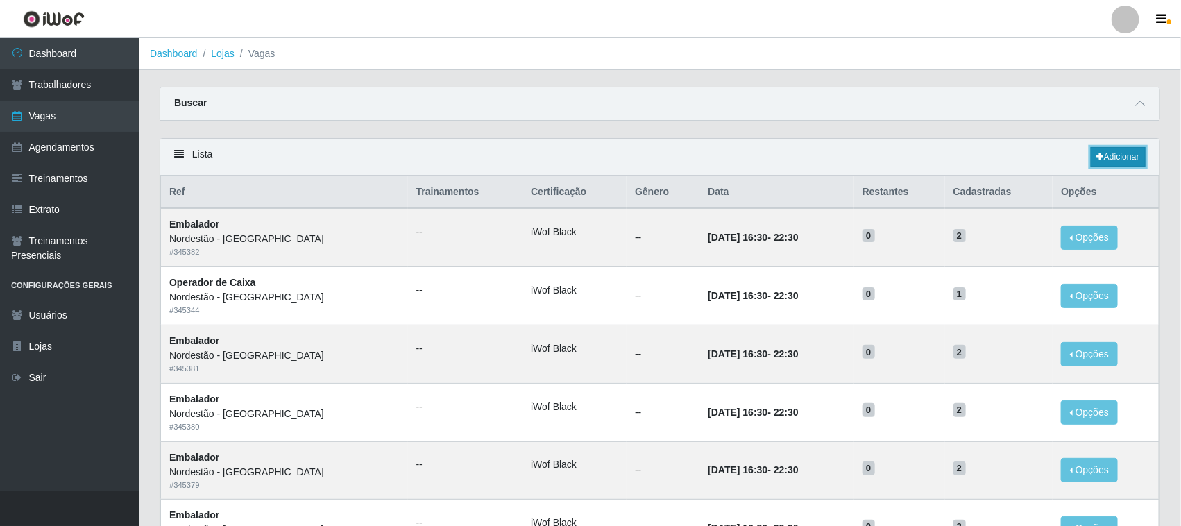
click at [1116, 155] on link "Adicionar" at bounding box center [1118, 156] width 55 height 19
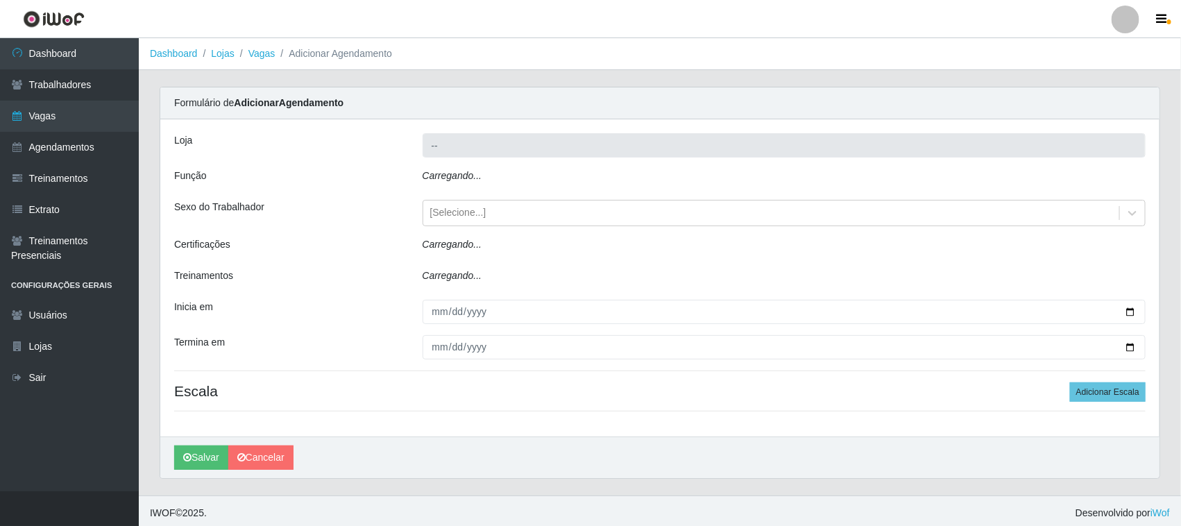
type input "Nordestão - [GEOGRAPHIC_DATA]"
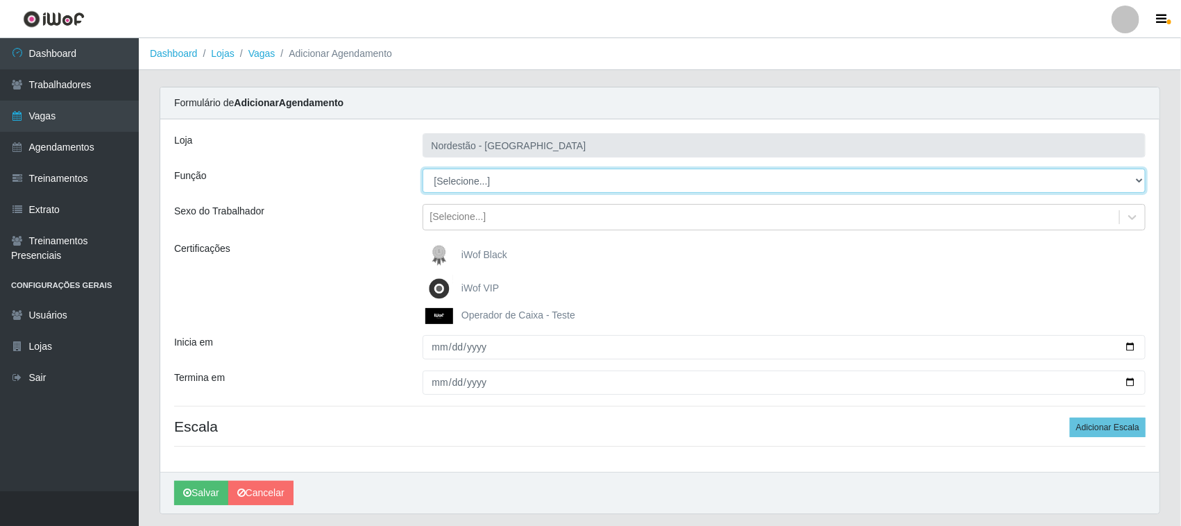
click at [1137, 179] on select "[Selecione...] Balconista de Padaria Balconista de Padaria + Balconista de Pada…" at bounding box center [785, 181] width 724 height 24
select select "72"
click at [423, 169] on select "[Selecione...] Balconista de Padaria Balconista de Padaria + Balconista de Pada…" at bounding box center [785, 181] width 724 height 24
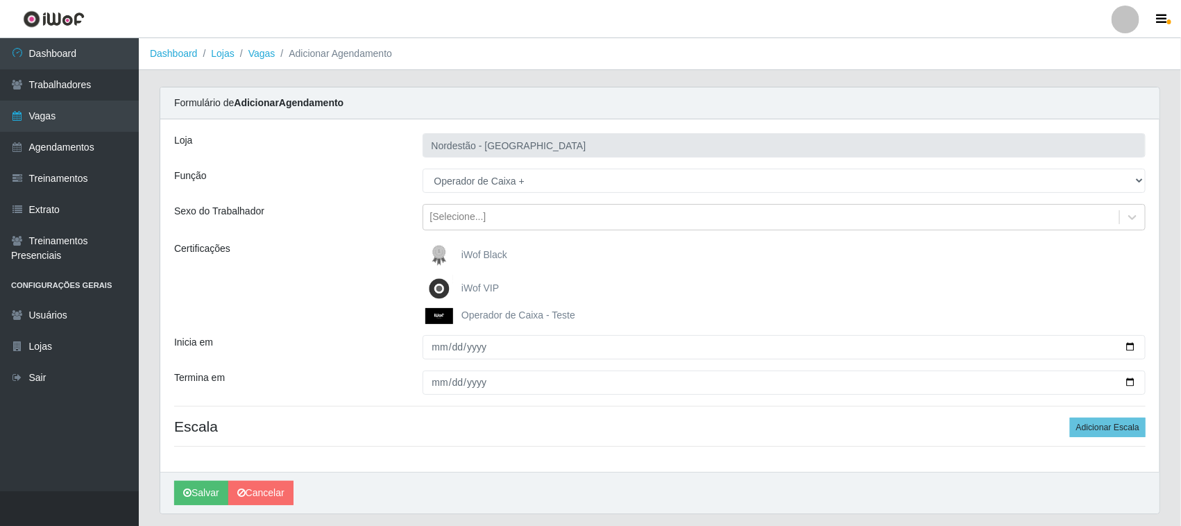
click at [466, 249] on span "iWof Black" at bounding box center [485, 254] width 46 height 11
click at [0, 0] on input "iWof Black" at bounding box center [0, 0] width 0 height 0
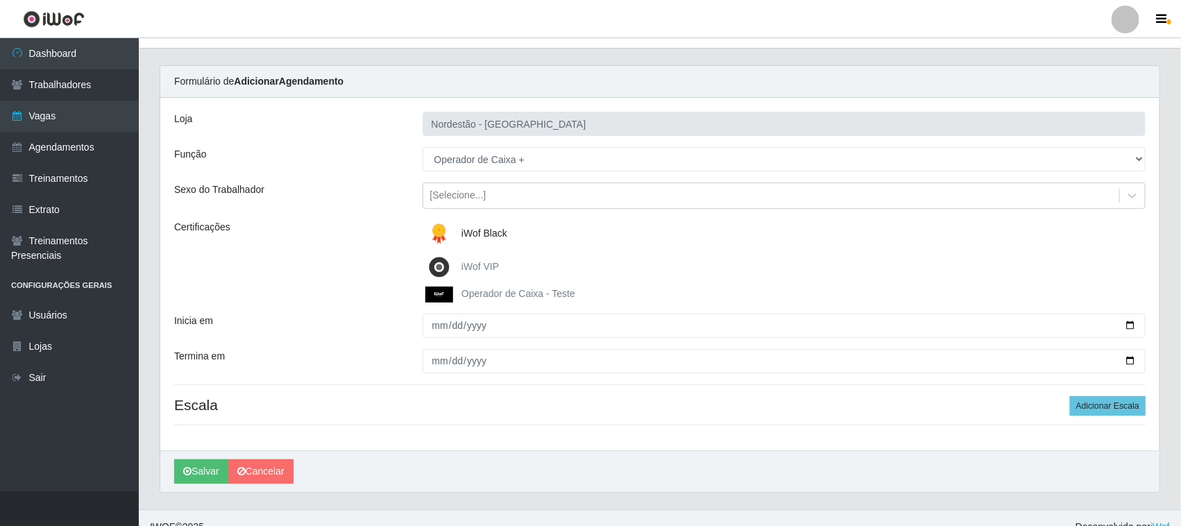
scroll to position [40, 0]
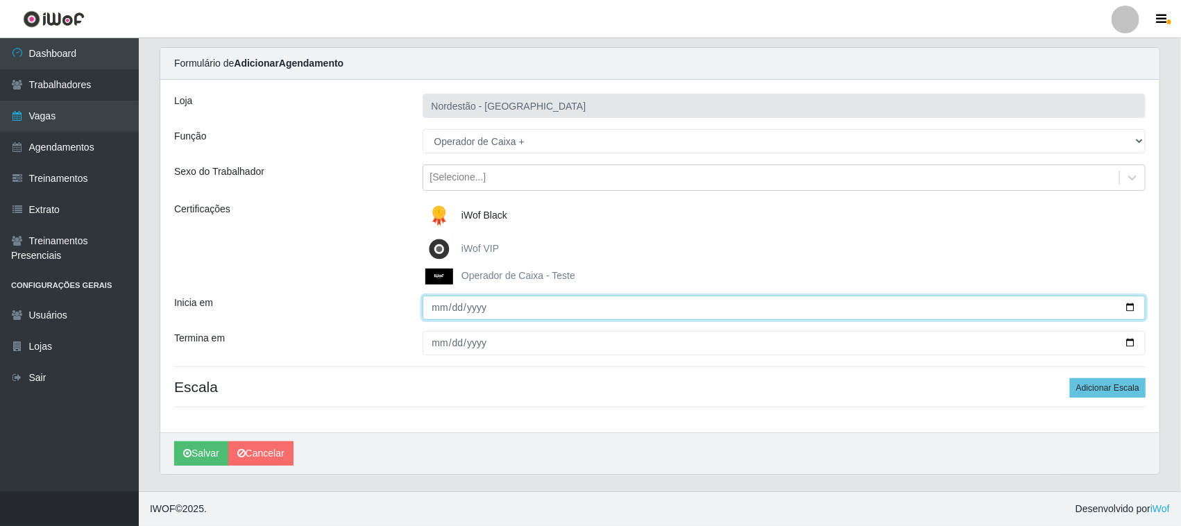
click at [1132, 304] on input "Inicia em" at bounding box center [785, 308] width 724 height 24
type input "2025-10-04"
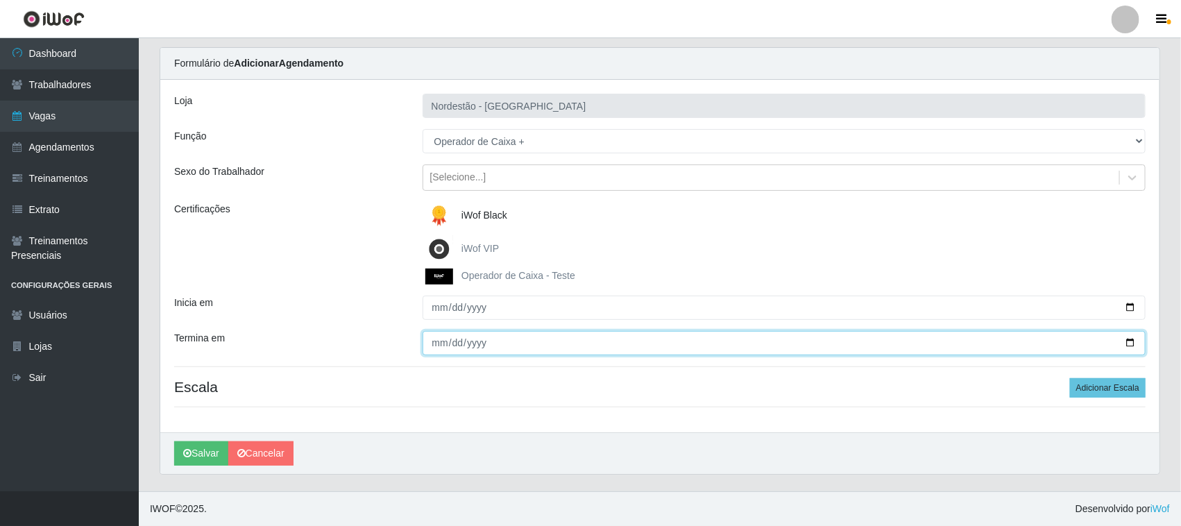
click at [1128, 341] on input "Termina em" at bounding box center [785, 343] width 724 height 24
type input "2025-10-04"
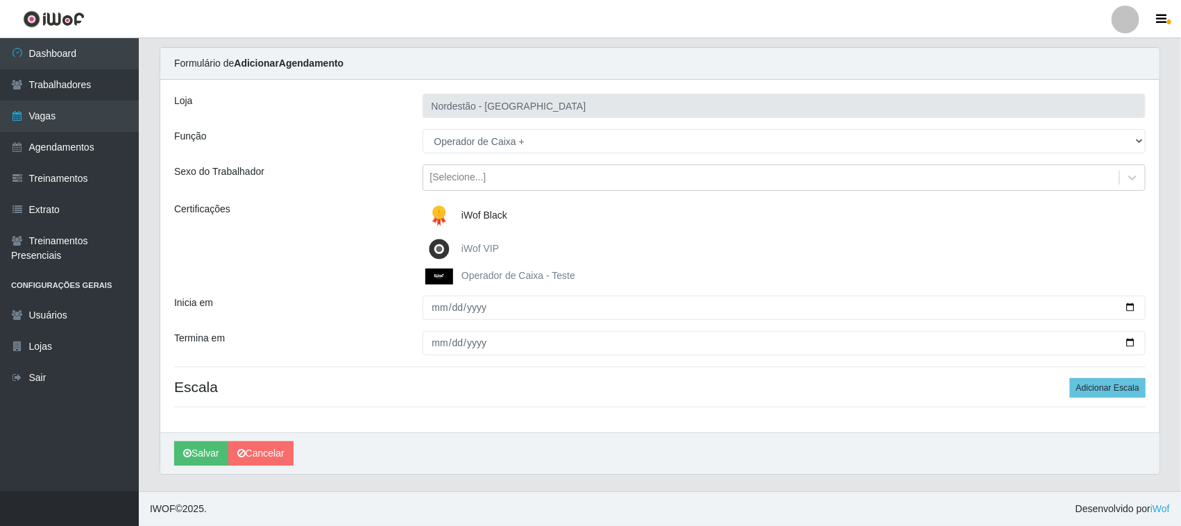
click at [528, 380] on h4 "Escala Adicionar Escala" at bounding box center [660, 386] width 972 height 17
click at [1104, 384] on button "Adicionar Escala" at bounding box center [1108, 387] width 76 height 19
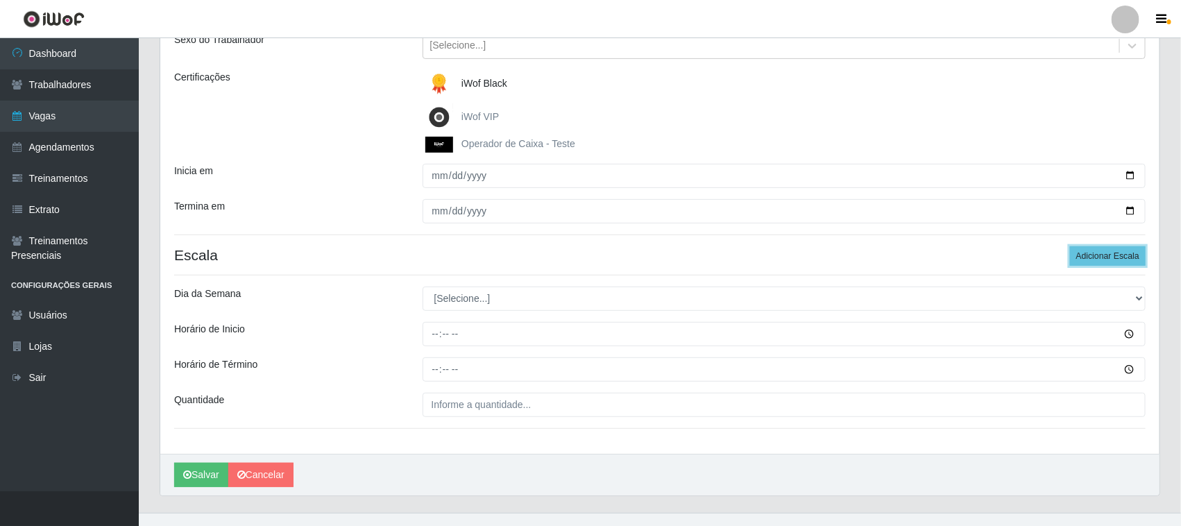
scroll to position [194, 0]
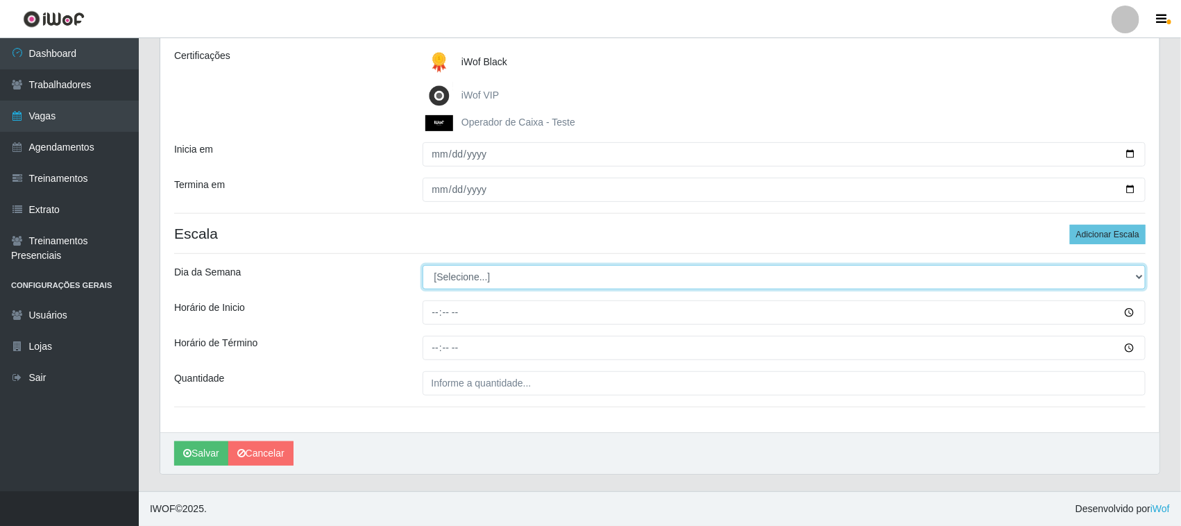
click at [1138, 273] on select "[Selecione...] Segunda Terça Quarta Quinta Sexta Sábado Domingo" at bounding box center [785, 277] width 724 height 24
select select "6"
click at [423, 265] on select "[Selecione...] Segunda Terça Quarta Quinta Sexta Sábado Domingo" at bounding box center [785, 277] width 724 height 24
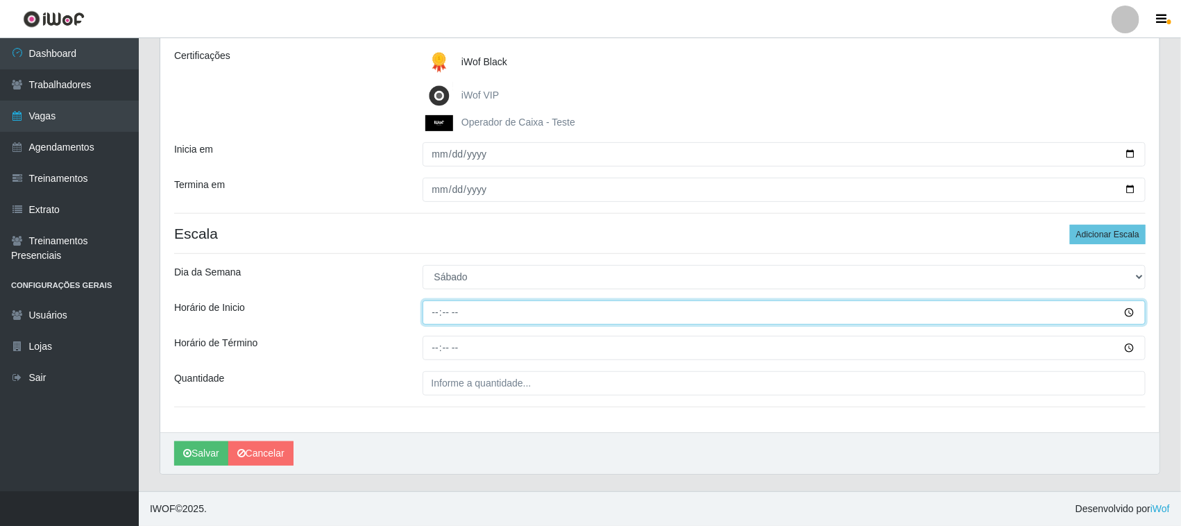
click at [436, 311] on input "Horário de Inicio" at bounding box center [785, 313] width 724 height 24
type input "08:00"
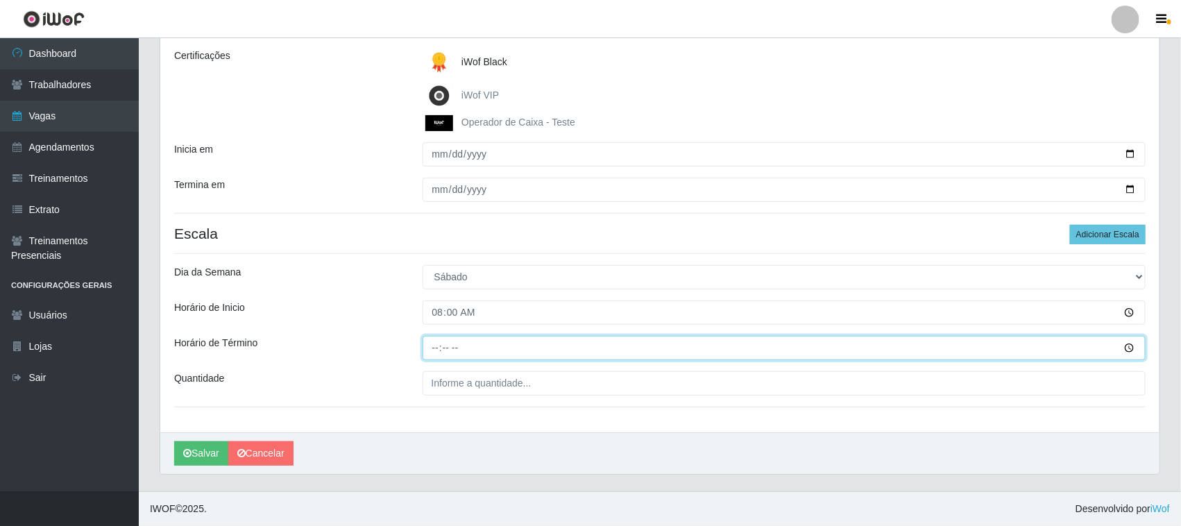
click at [435, 346] on input "Horário de Término" at bounding box center [785, 348] width 724 height 24
type input "14:00"
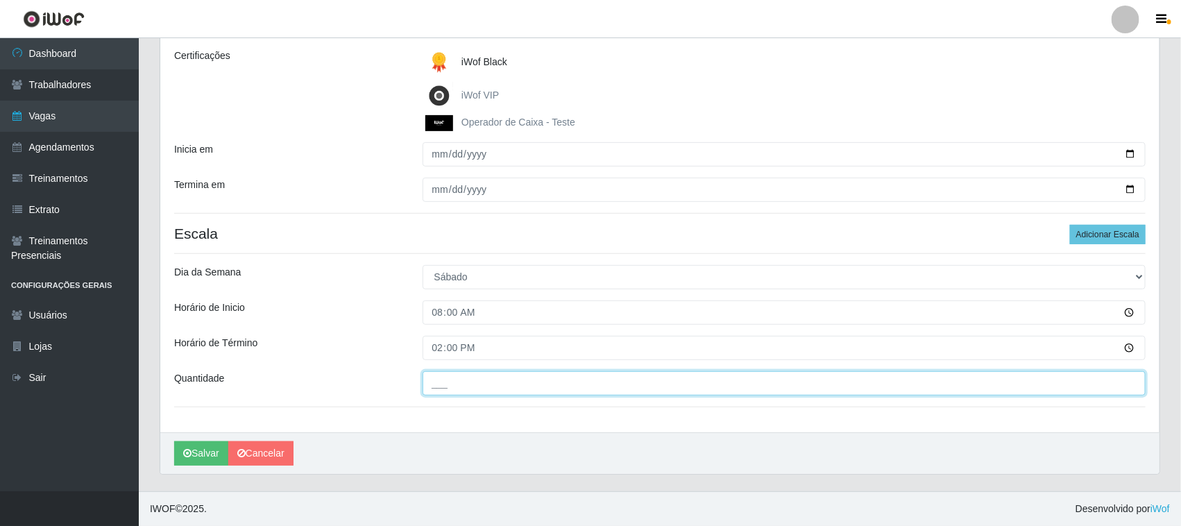
click at [508, 382] on input "___" at bounding box center [785, 383] width 724 height 24
type input "01_"
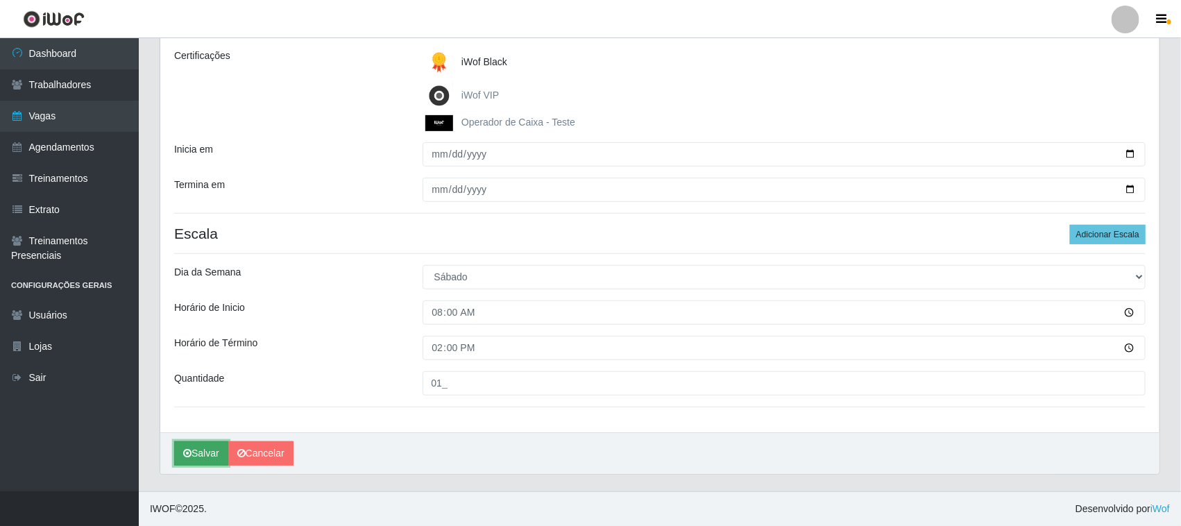
click at [208, 453] on button "Salvar" at bounding box center [201, 453] width 54 height 24
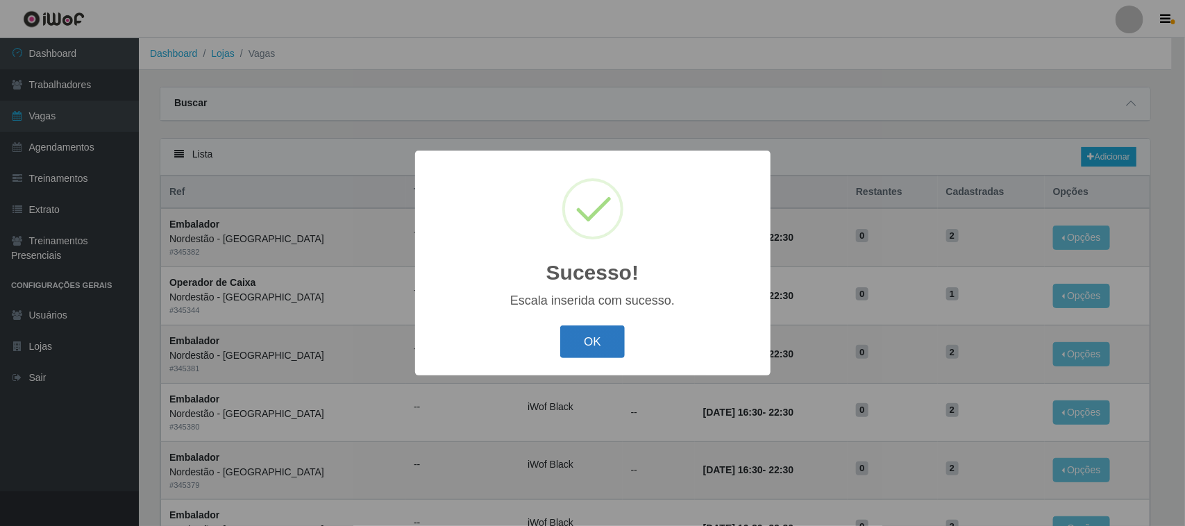
click at [594, 341] on button "OK" at bounding box center [592, 342] width 65 height 33
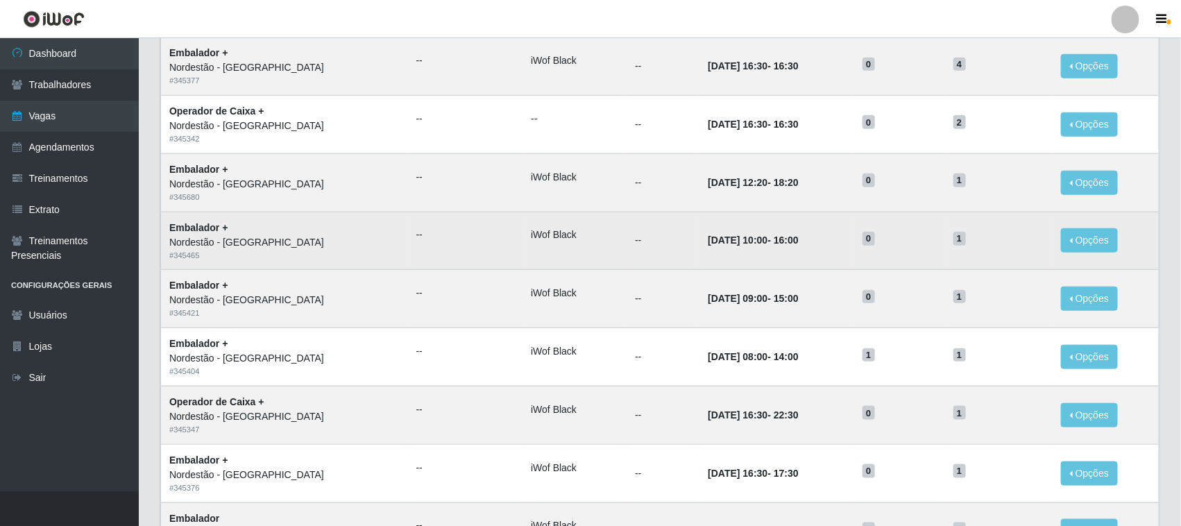
scroll to position [653, 0]
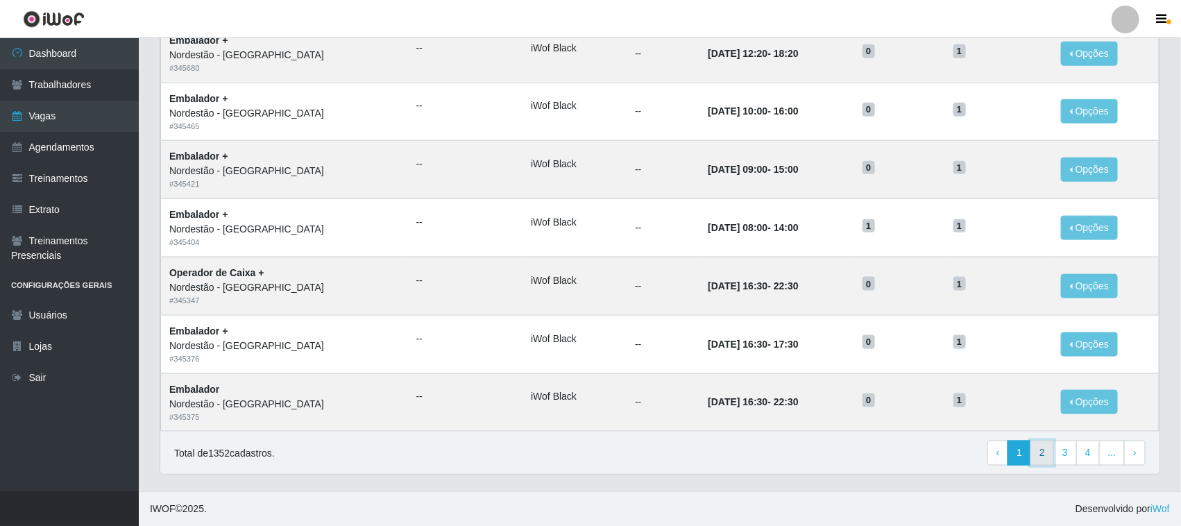
click at [1045, 453] on link "2" at bounding box center [1043, 453] width 24 height 25
